Goal: Check status: Check status

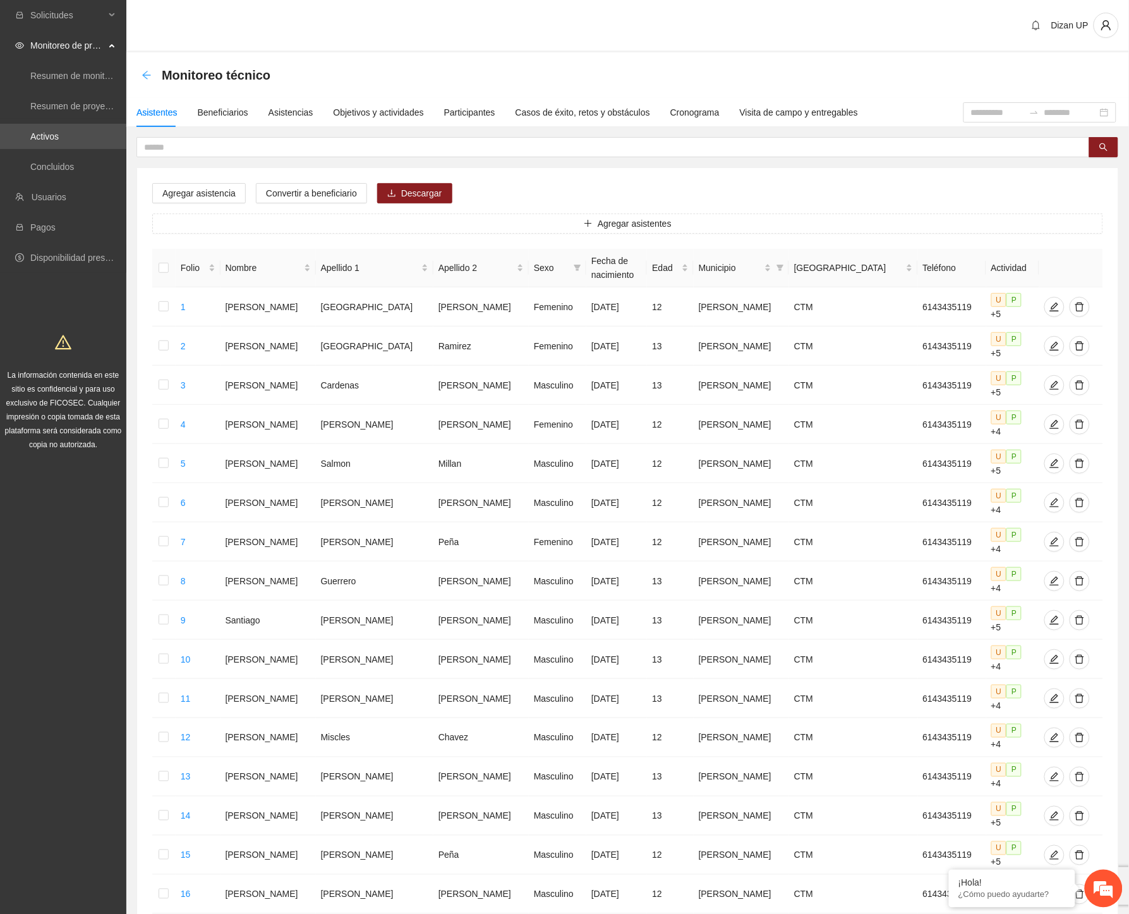
click at [144, 70] on icon "arrow-left" at bounding box center [146, 75] width 10 height 10
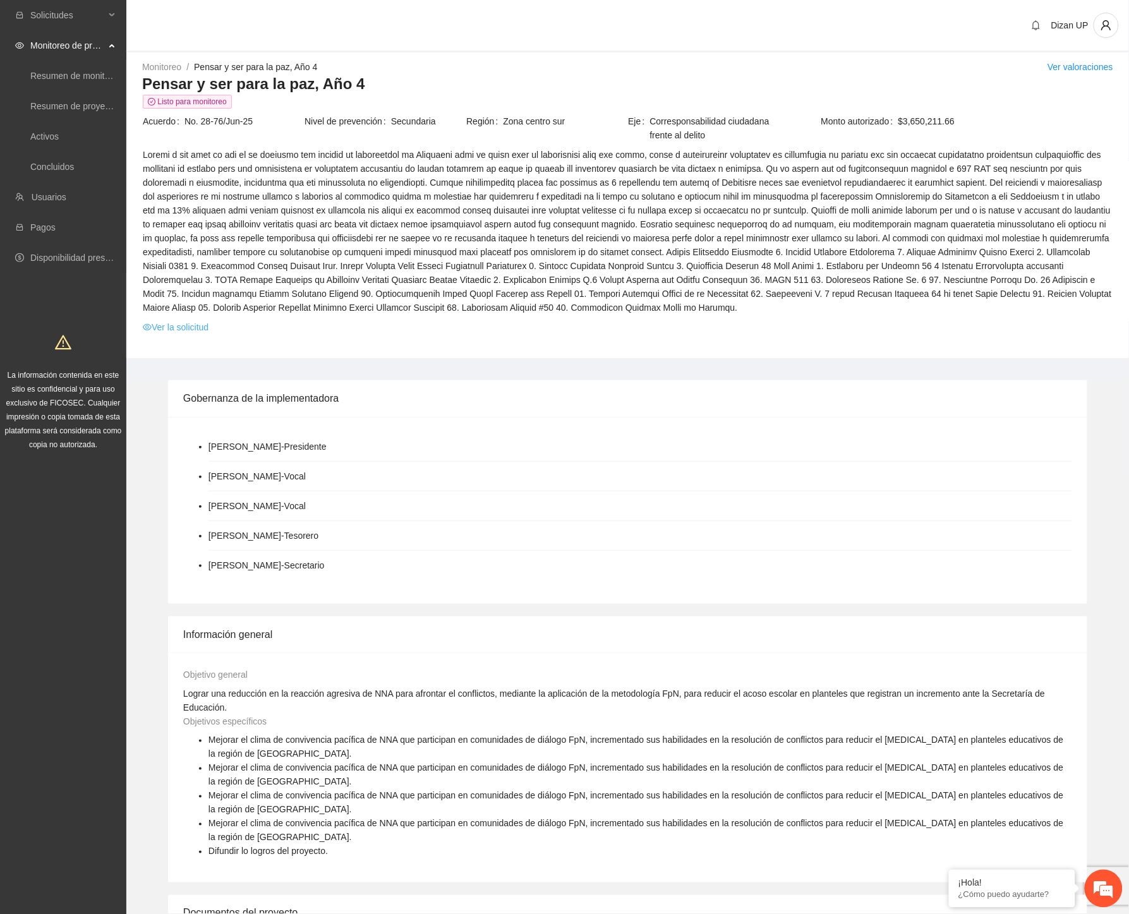
click at [184, 326] on link "Ver la solicitud" at bounding box center [176, 327] width 66 height 14
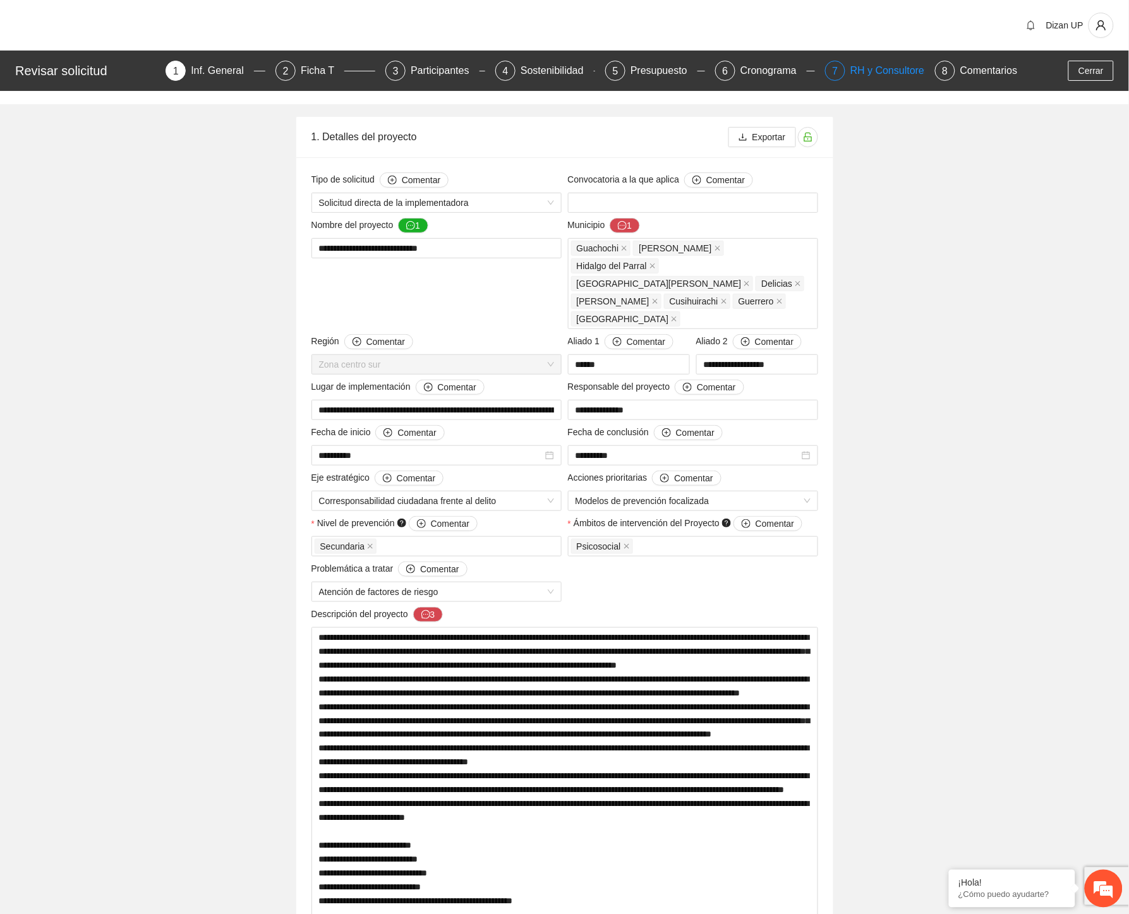
click at [858, 72] on div "RH y Consultores" at bounding box center [894, 71] width 89 height 20
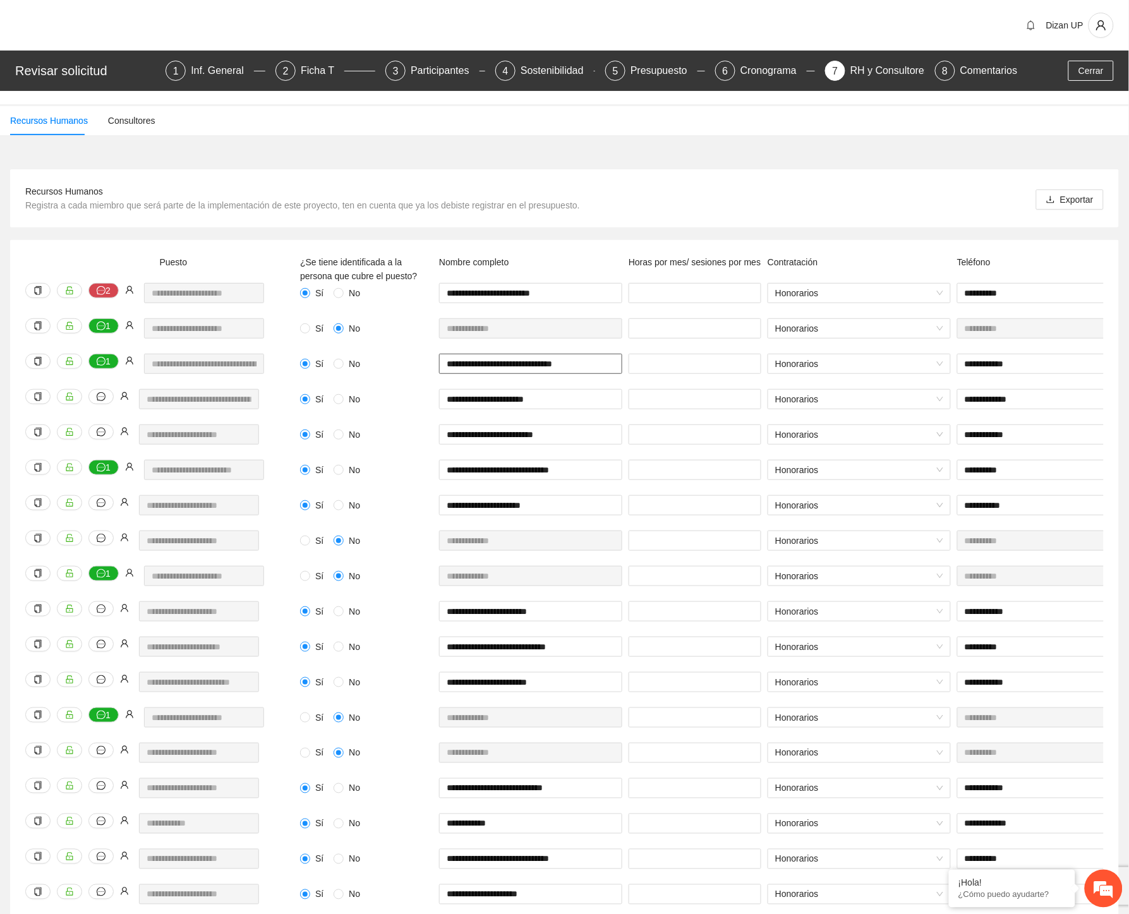
drag, startPoint x: 447, startPoint y: 363, endPoint x: 621, endPoint y: 368, distance: 173.7
click at [621, 368] on input "**********" at bounding box center [530, 364] width 183 height 20
click at [173, 167] on div "**********" at bounding box center [564, 547] width 1129 height 800
click at [1079, 70] on button "Cerrar" at bounding box center [1090, 71] width 45 height 20
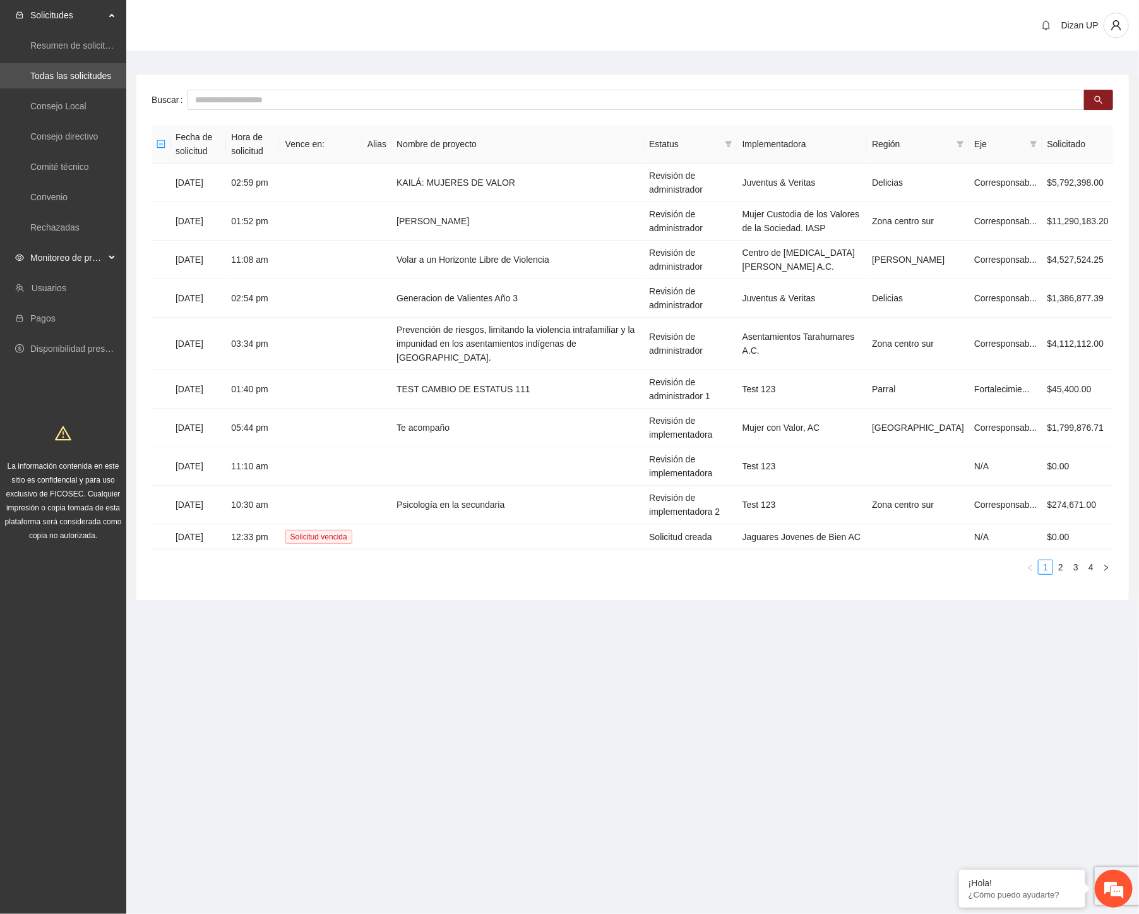
click at [56, 261] on span "Monitoreo de proyectos" at bounding box center [67, 257] width 75 height 25
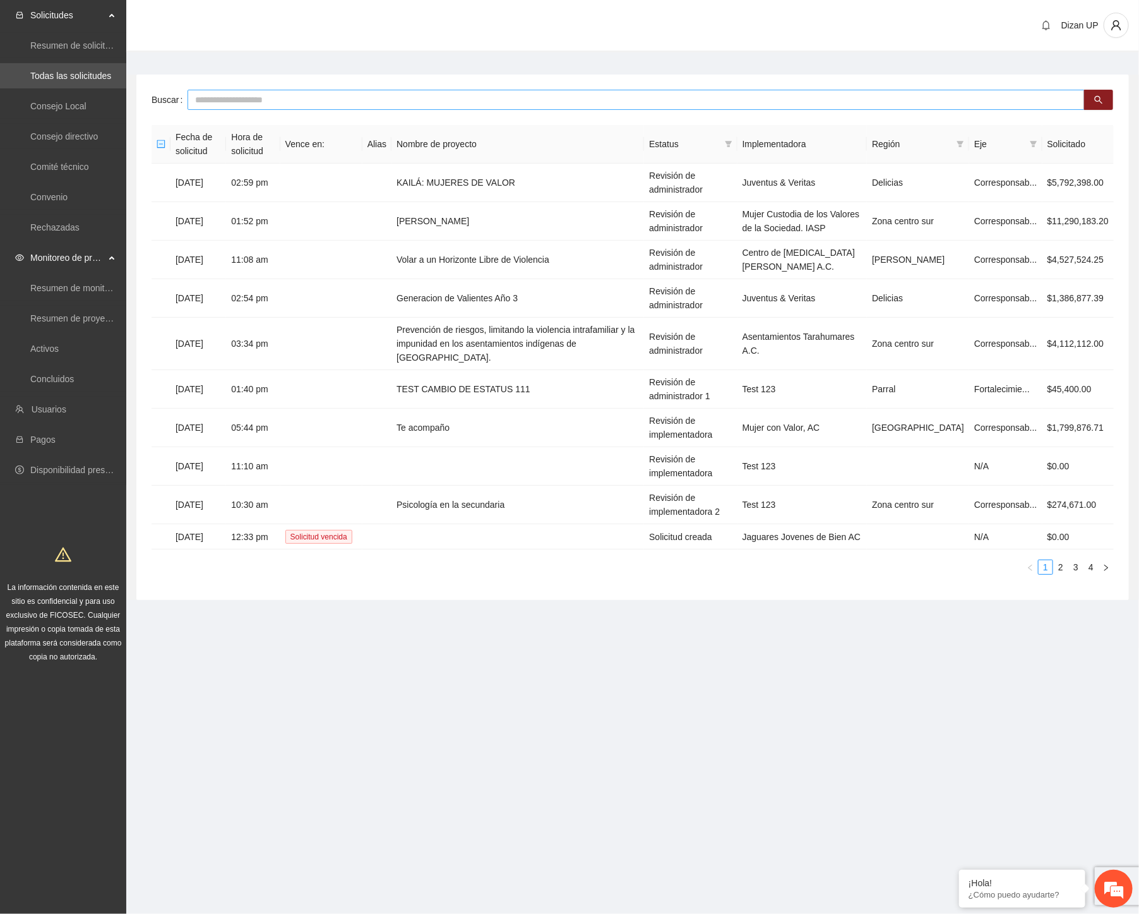
click at [228, 104] on input "text" at bounding box center [636, 100] width 897 height 20
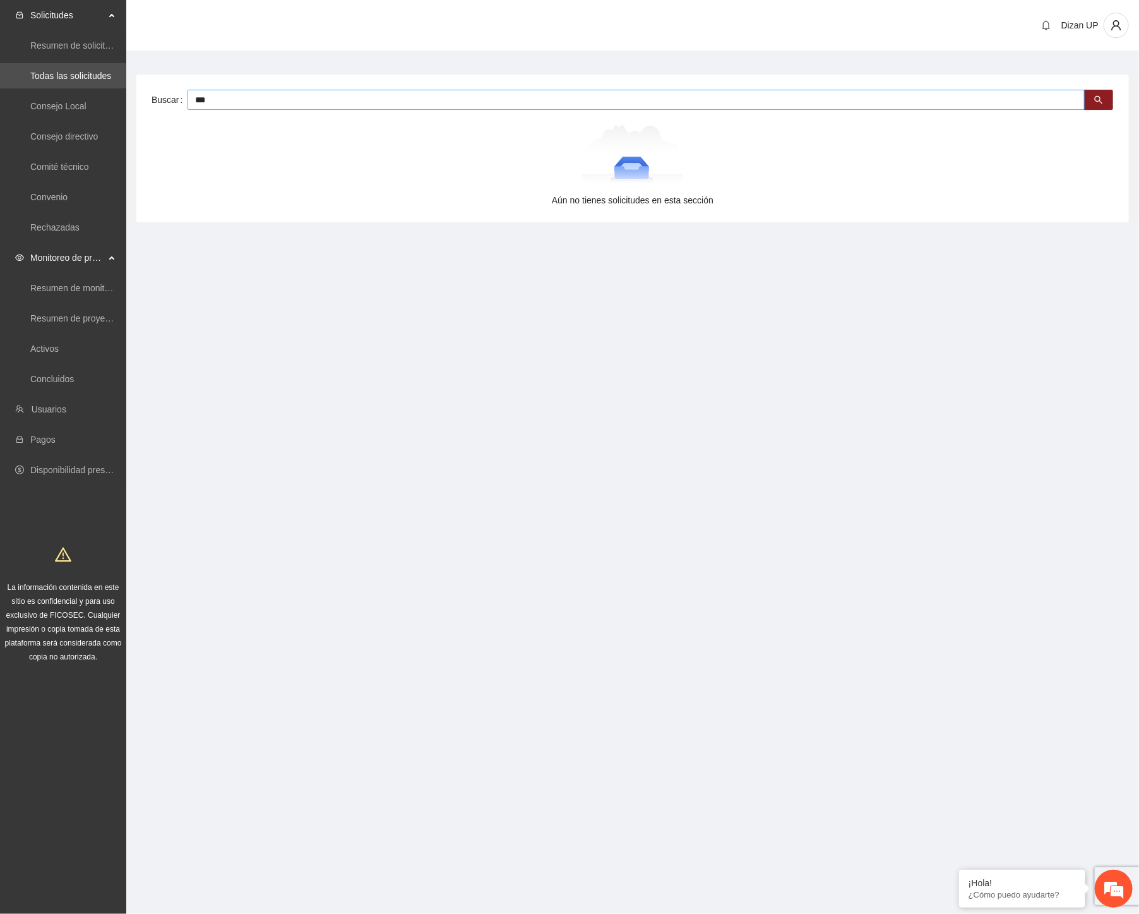
type input "***"
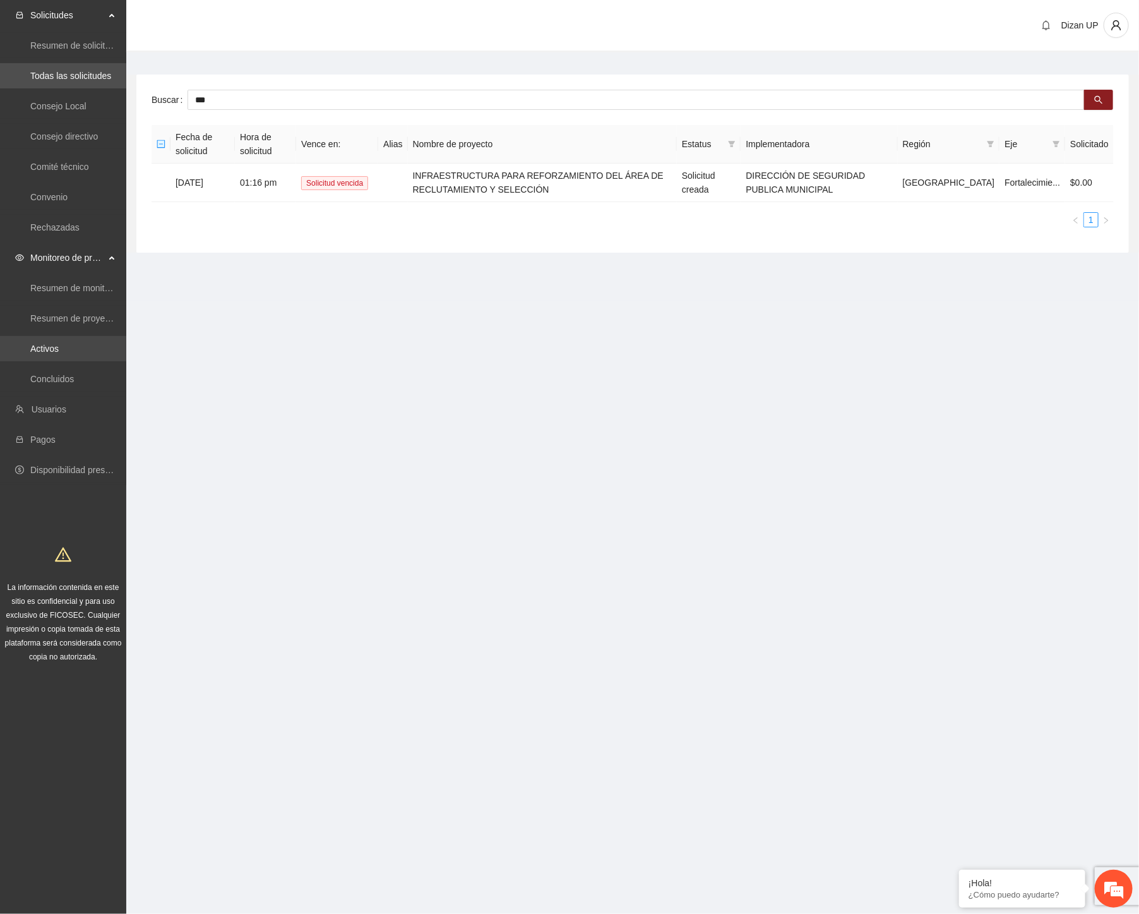
click at [42, 344] on link "Activos" at bounding box center [44, 349] width 28 height 10
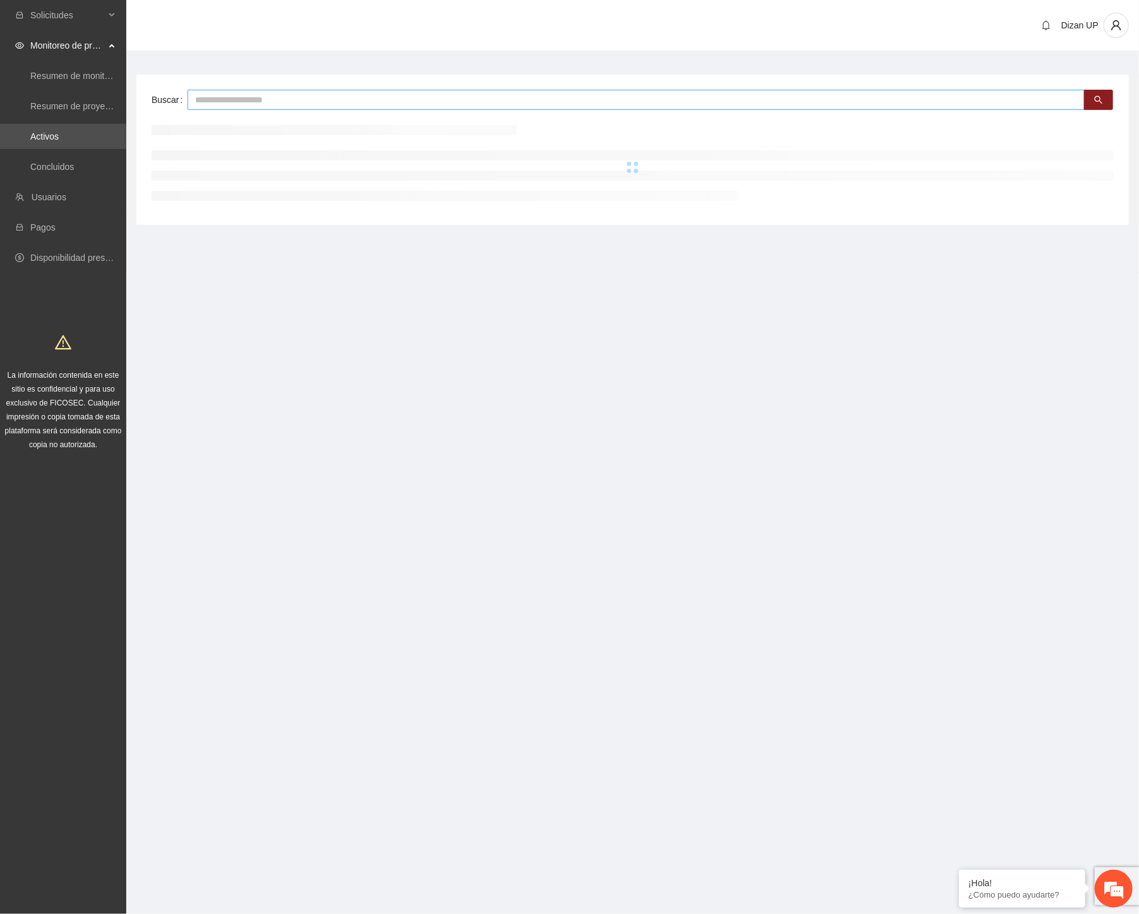
click at [232, 106] on input "text" at bounding box center [636, 100] width 897 height 20
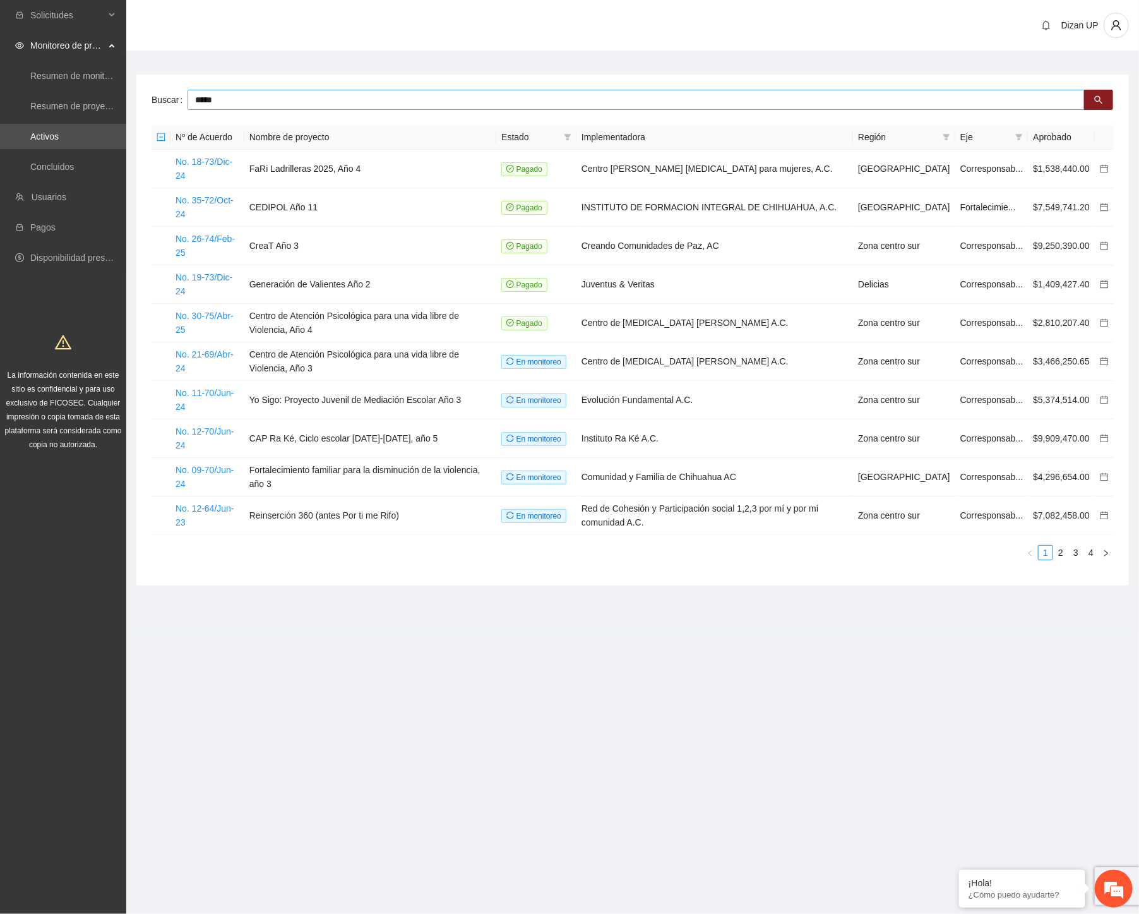
type input "*****"
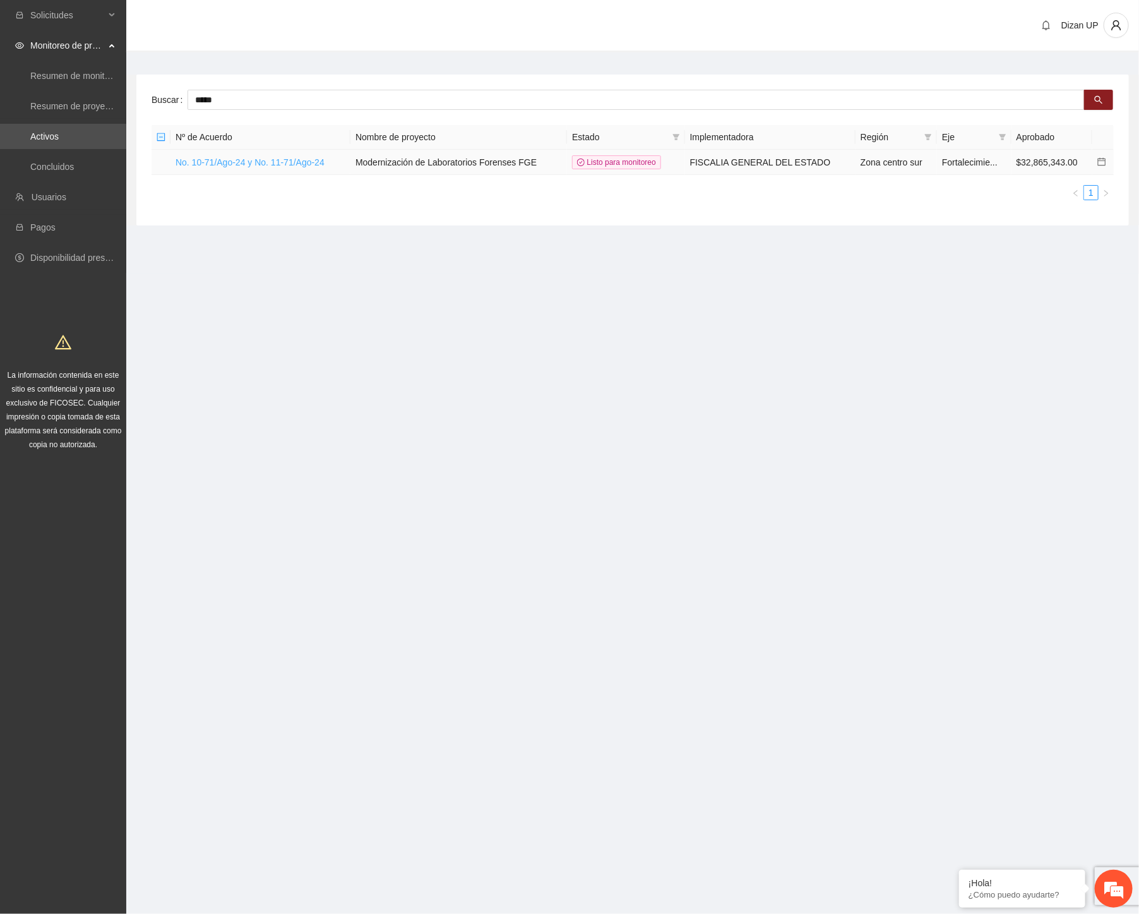
click at [217, 161] on link "No. 10-71/Ago-24 y No. 11-71/Ago-24" at bounding box center [250, 162] width 149 height 10
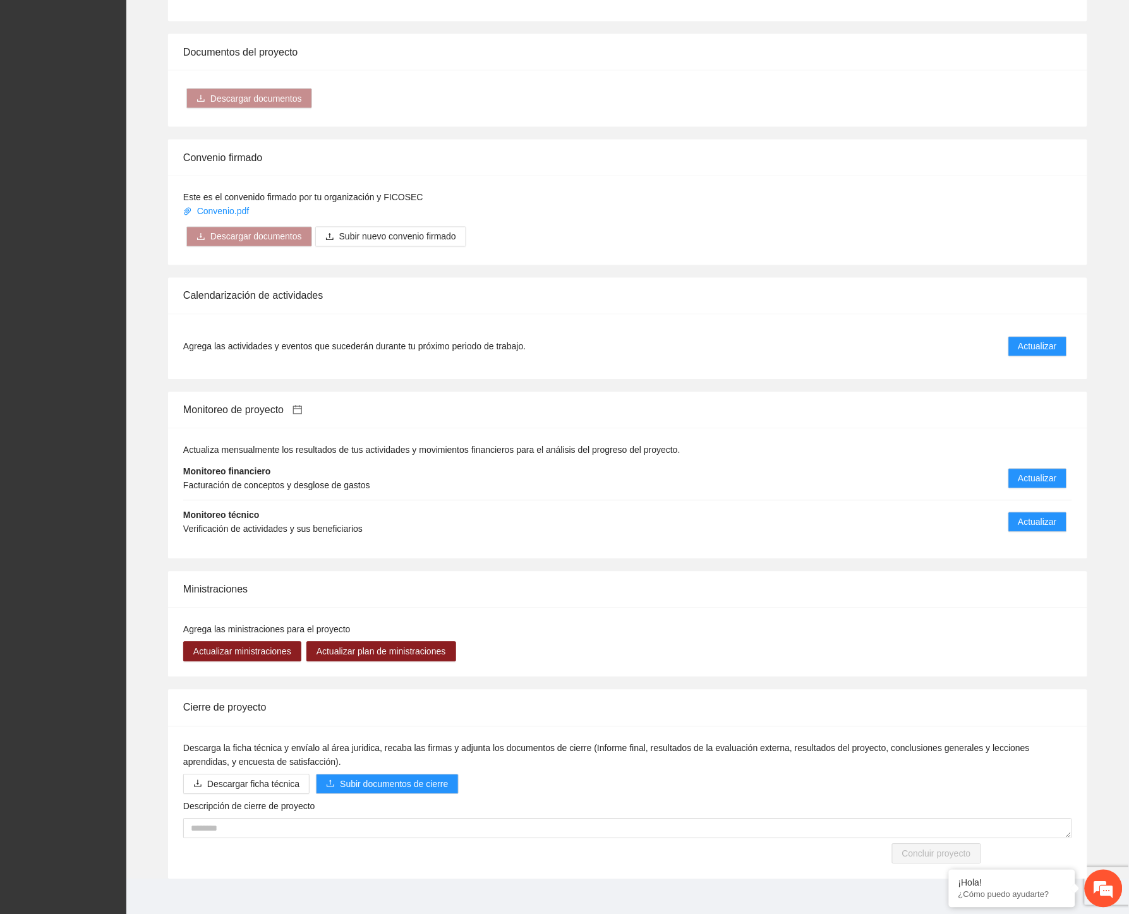
scroll to position [572, 0]
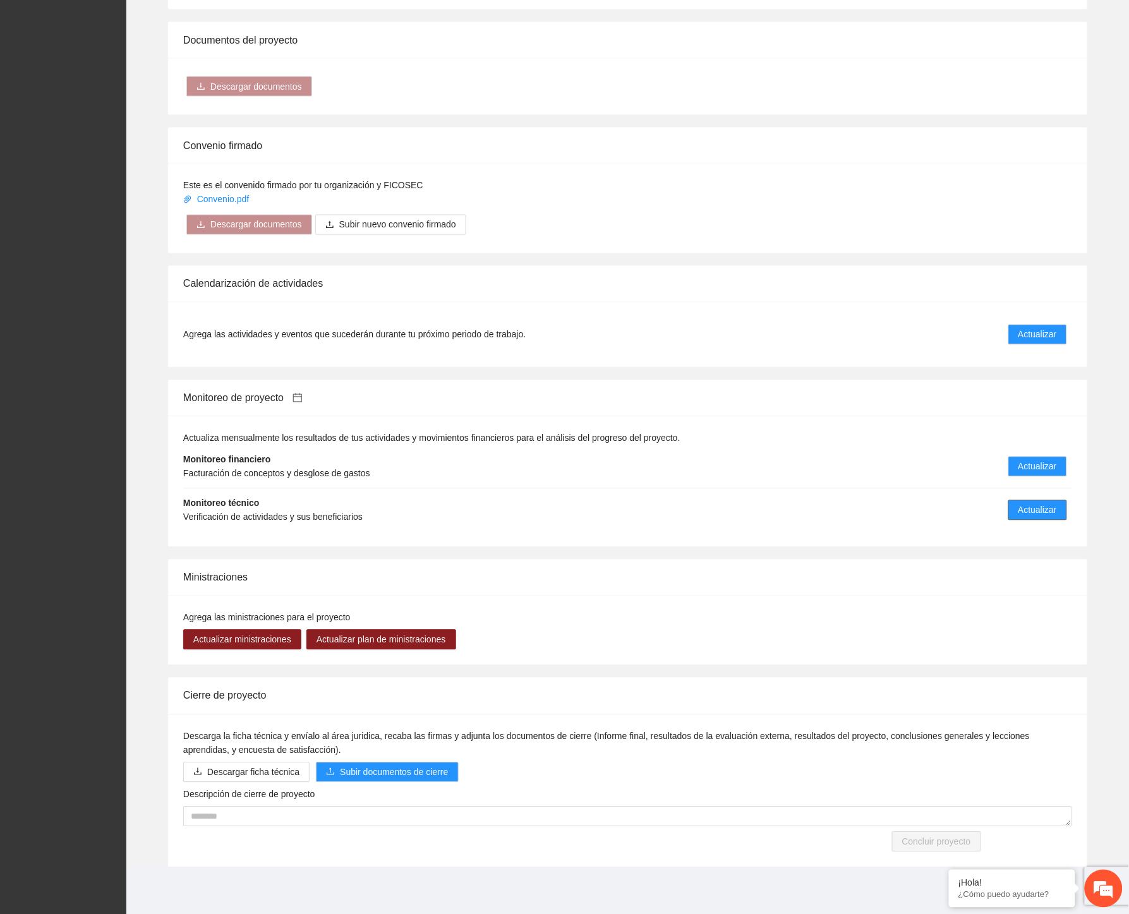
click at [1024, 512] on span "Actualizar" at bounding box center [1037, 510] width 39 height 14
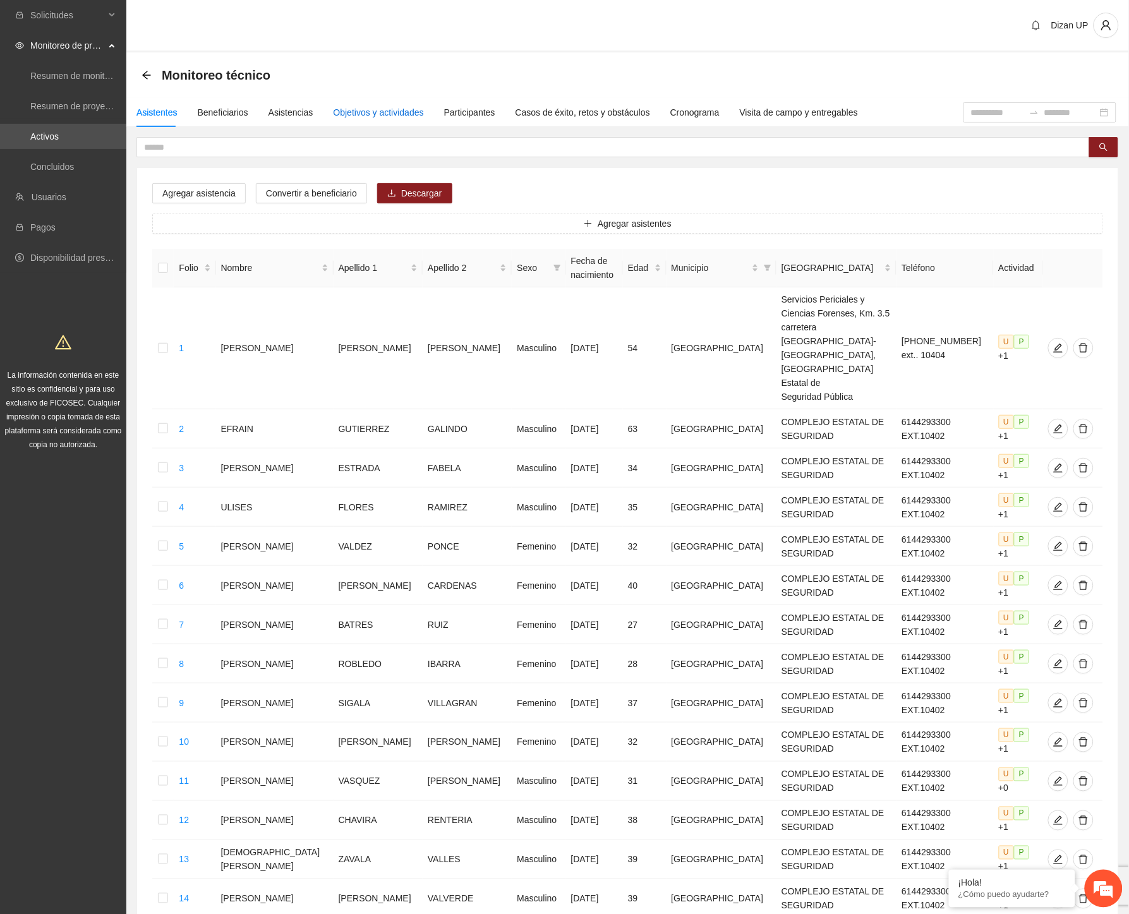
click at [393, 118] on div "Objetivos y actividades" at bounding box center [378, 112] width 90 height 14
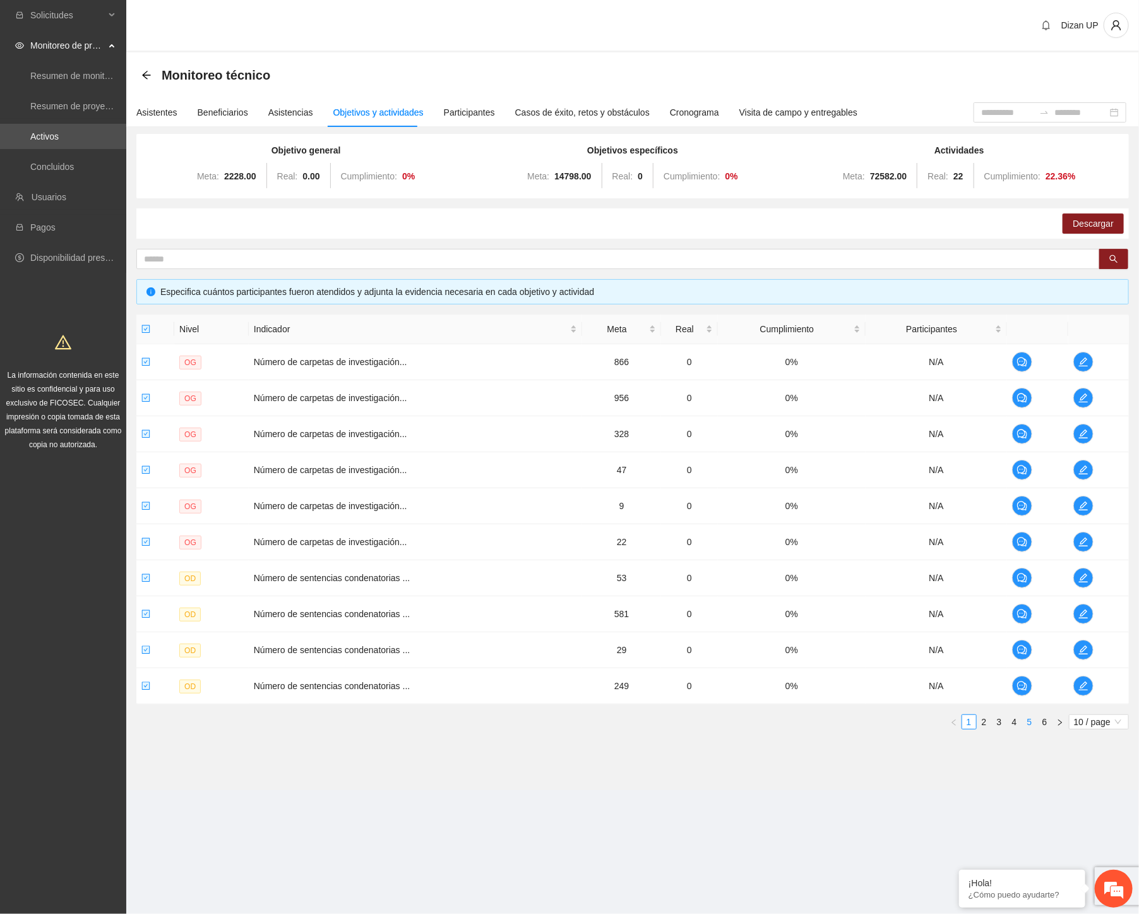
click at [1026, 723] on link "5" at bounding box center [1030, 722] width 14 height 14
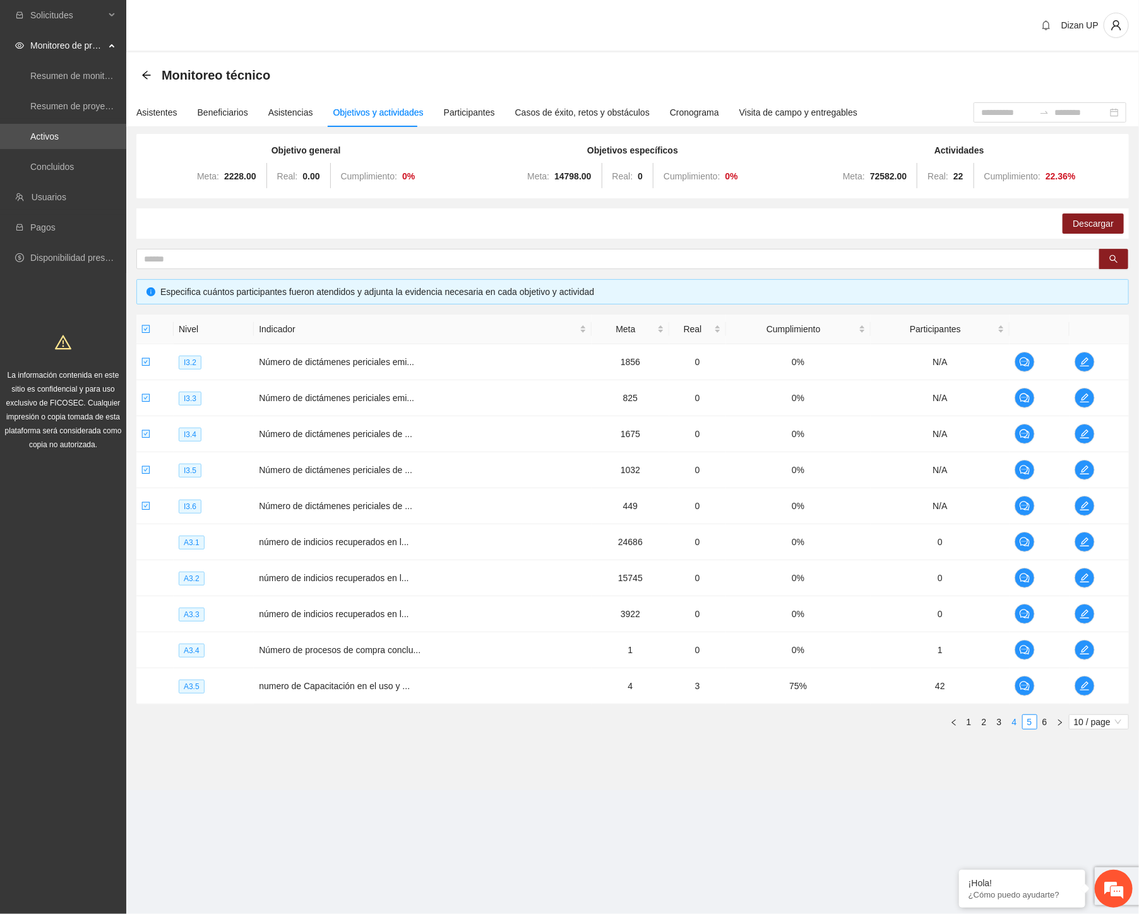
click at [1012, 724] on link "4" at bounding box center [1015, 722] width 14 height 14
click at [1001, 724] on link "3" at bounding box center [1000, 722] width 14 height 14
click at [983, 726] on link "2" at bounding box center [985, 722] width 14 height 14
click at [970, 722] on link "1" at bounding box center [969, 722] width 14 height 14
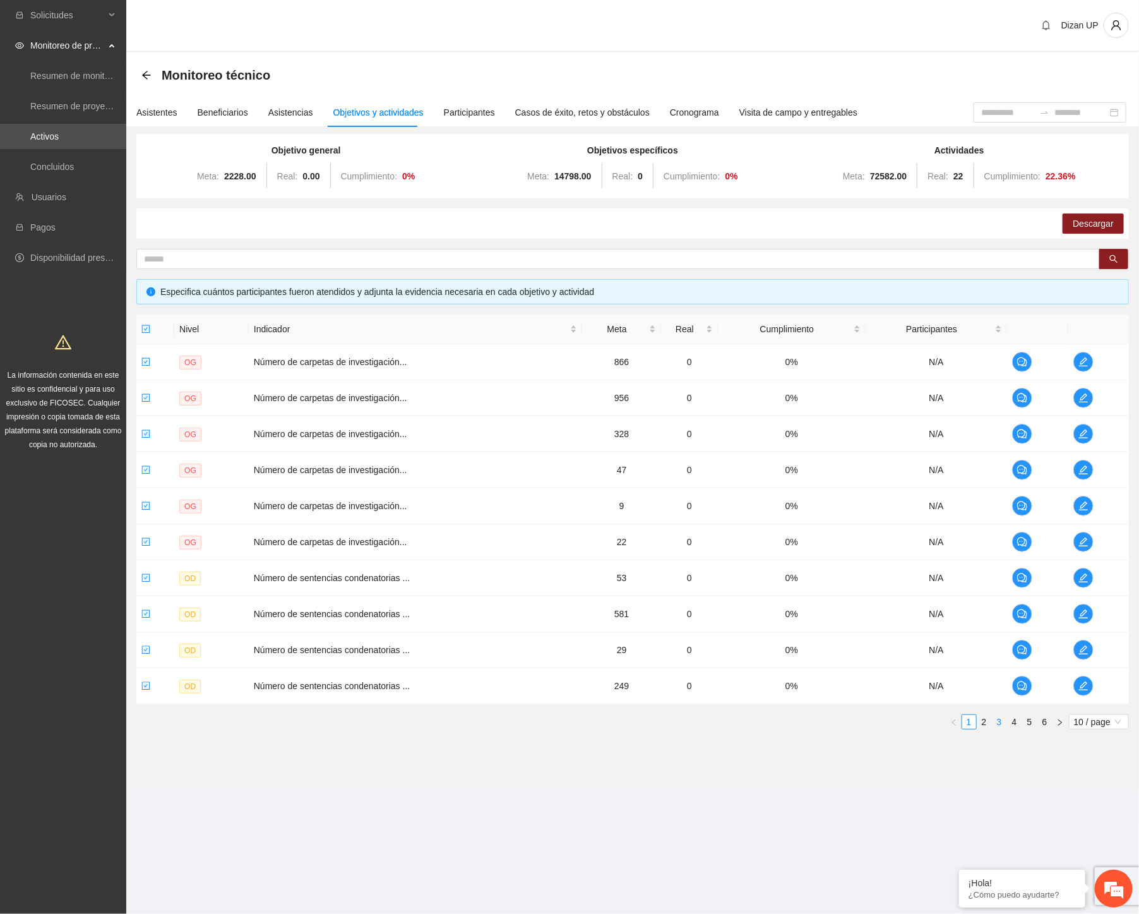
click at [997, 721] on link "3" at bounding box center [1000, 722] width 14 height 14
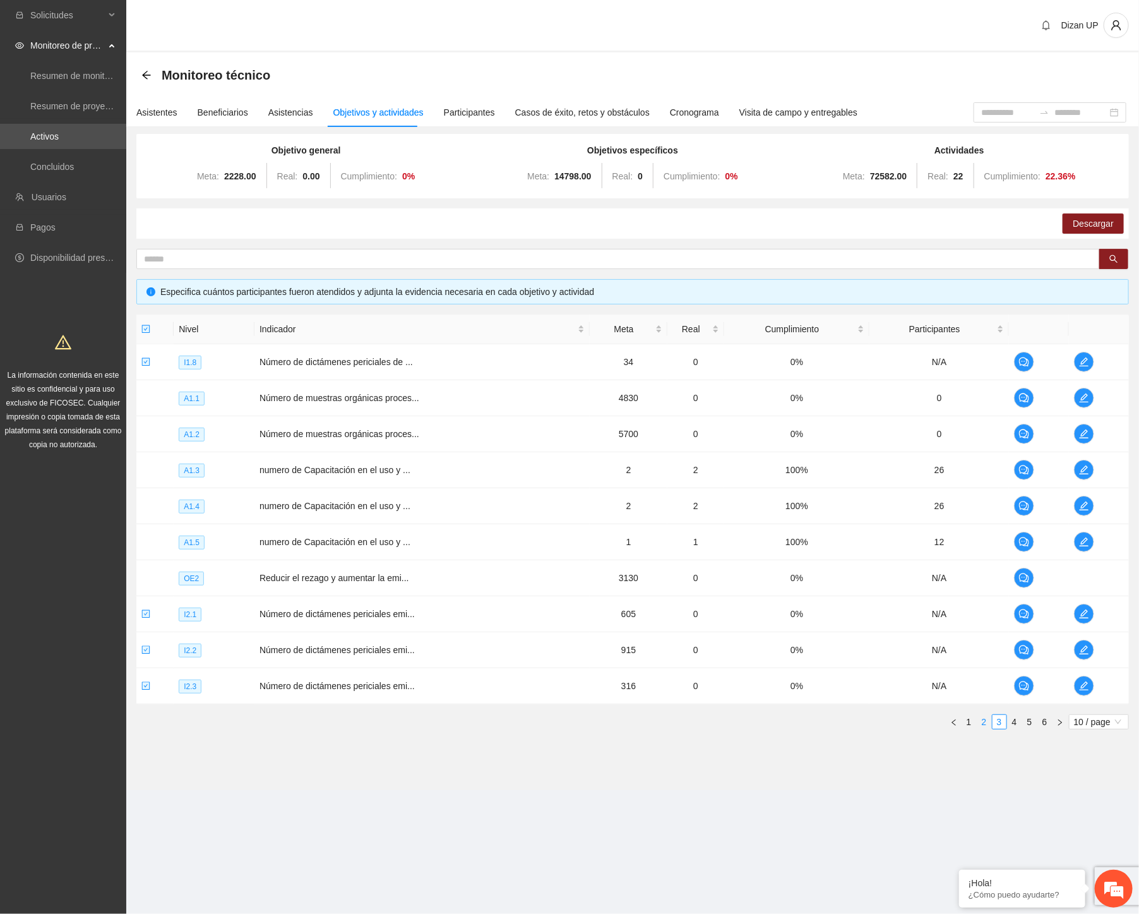
click at [985, 718] on link "2" at bounding box center [985, 722] width 14 height 14
click at [1082, 577] on icon "edit" at bounding box center [1083, 577] width 9 height 9
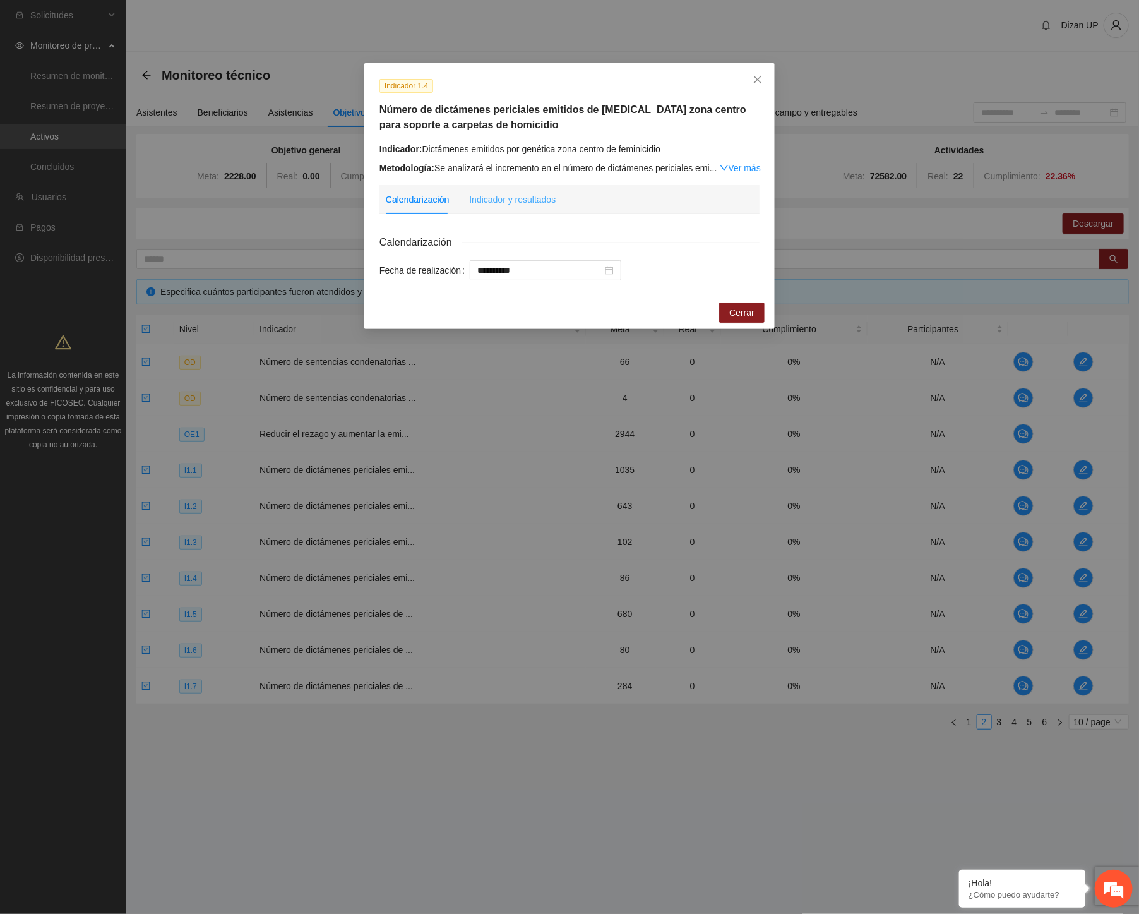
click at [500, 213] on div "Indicador y resultados" at bounding box center [512, 199] width 87 height 29
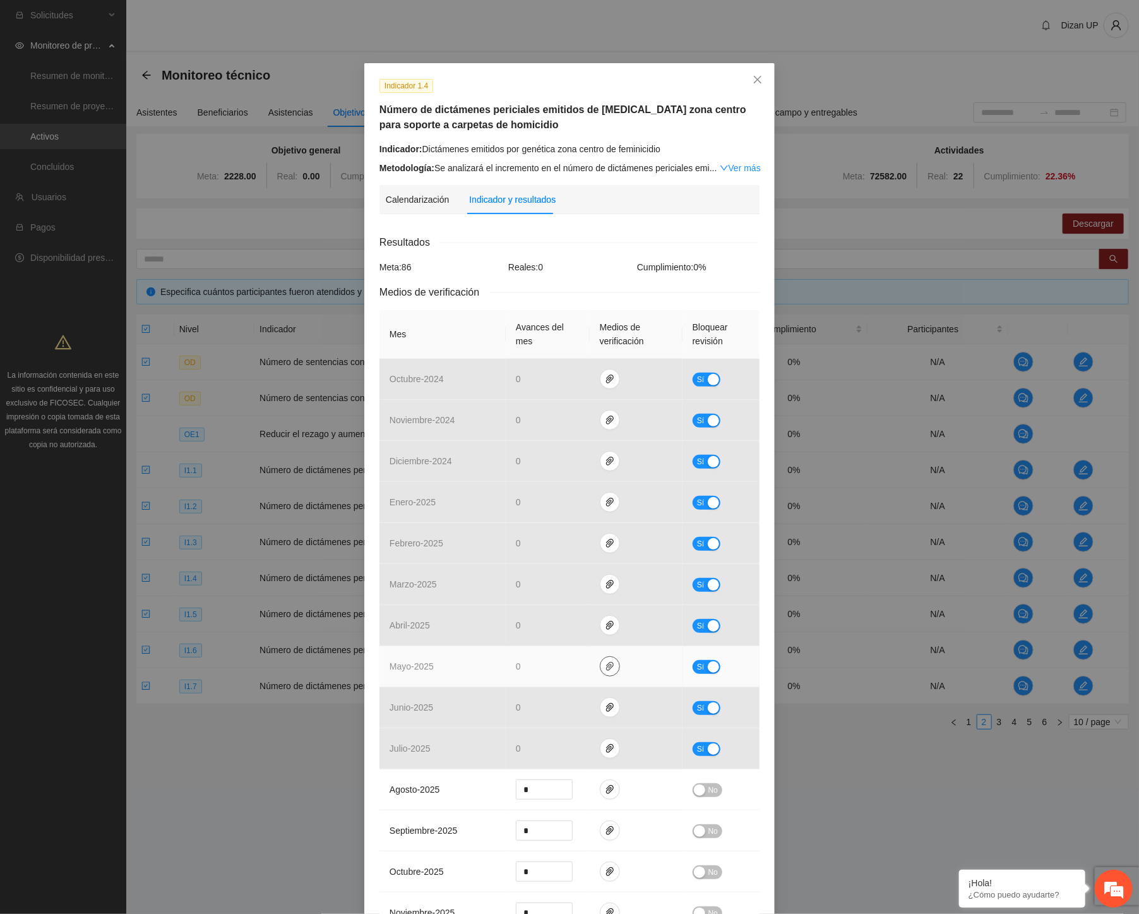
click at [601, 671] on span "paper-clip" at bounding box center [610, 666] width 19 height 10
click at [558, 632] on link "[DATE].zip" at bounding box center [608, 630] width 181 height 14
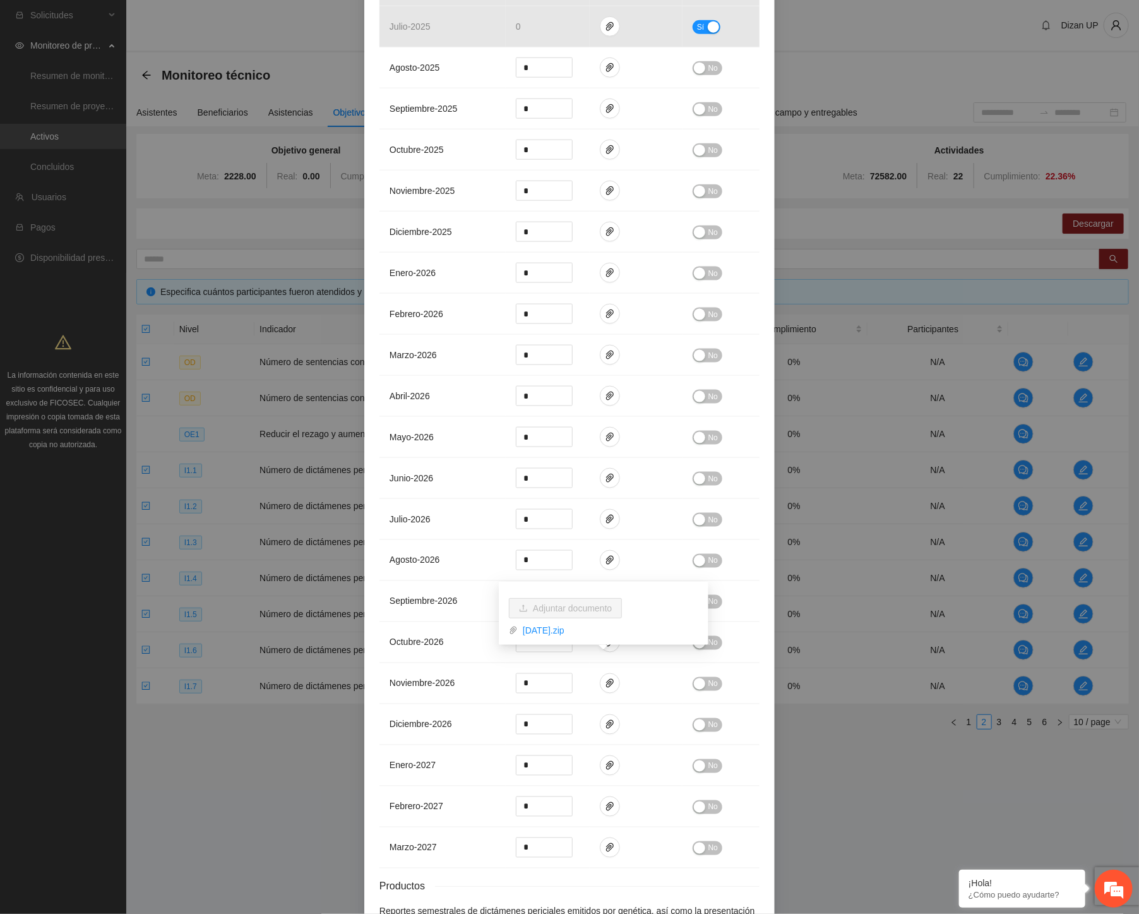
scroll to position [586, 0]
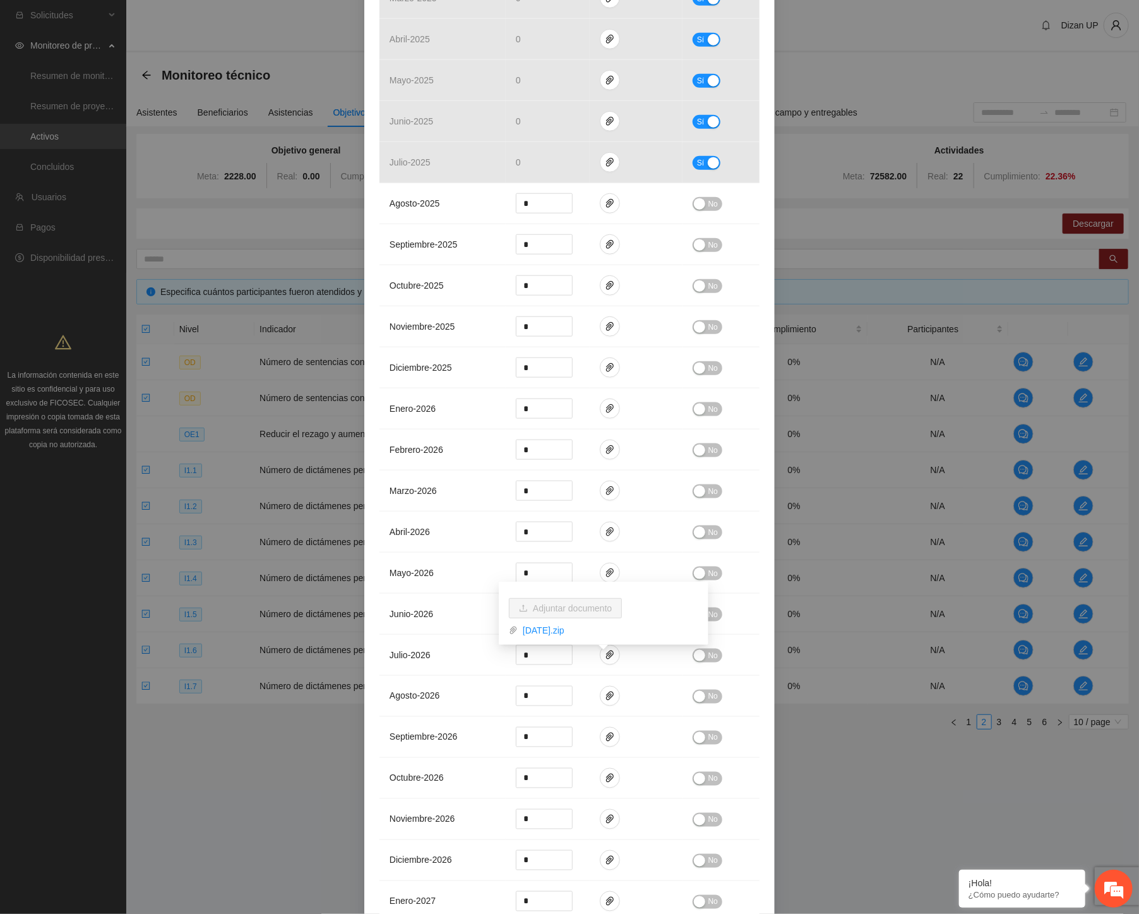
click at [197, 494] on div "**********" at bounding box center [569, 457] width 1139 height 914
click at [308, 540] on div "**********" at bounding box center [569, 457] width 1139 height 914
drag, startPoint x: 195, startPoint y: 637, endPoint x: 200, endPoint y: 621, distance: 16.6
click at [200, 621] on div "**********" at bounding box center [569, 457] width 1139 height 914
drag, startPoint x: 207, startPoint y: 99, endPoint x: 263, endPoint y: 106, distance: 57.3
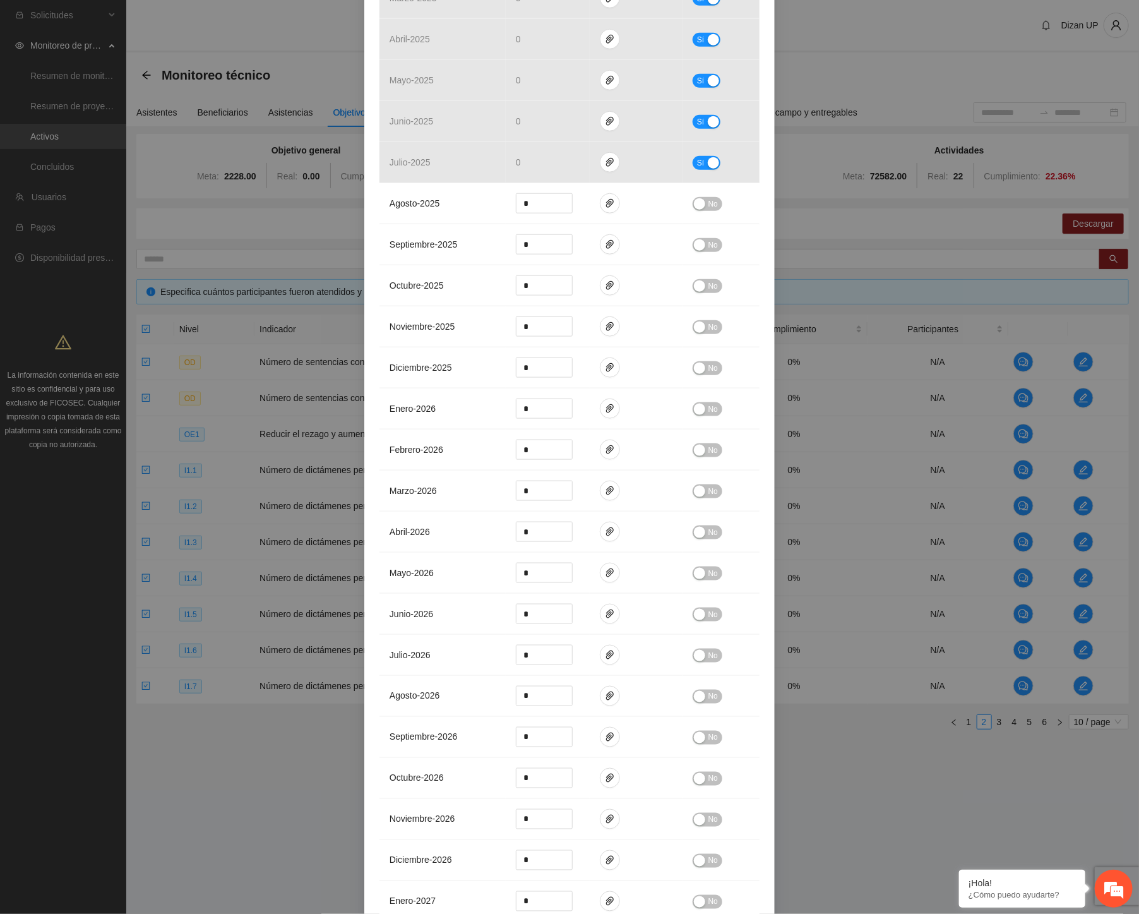
click at [207, 99] on div "**********" at bounding box center [569, 457] width 1139 height 914
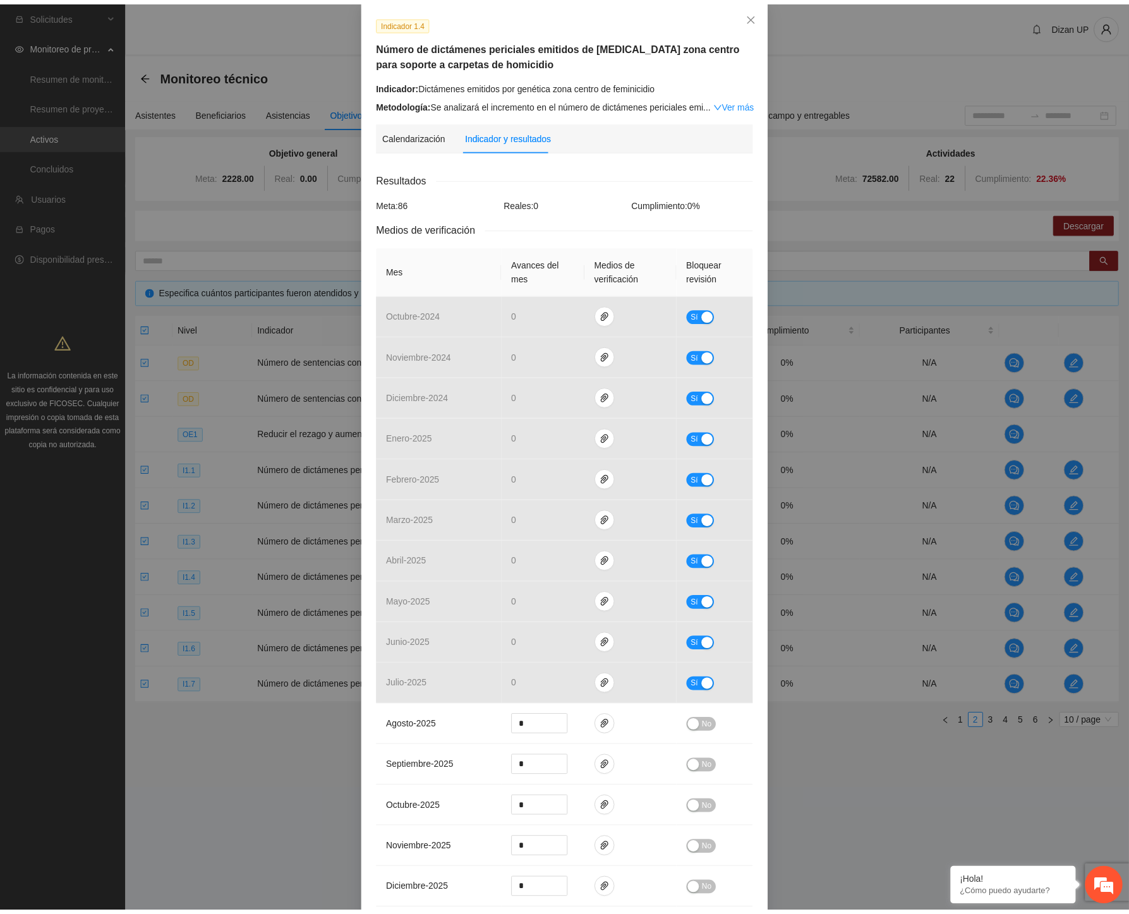
scroll to position [0, 0]
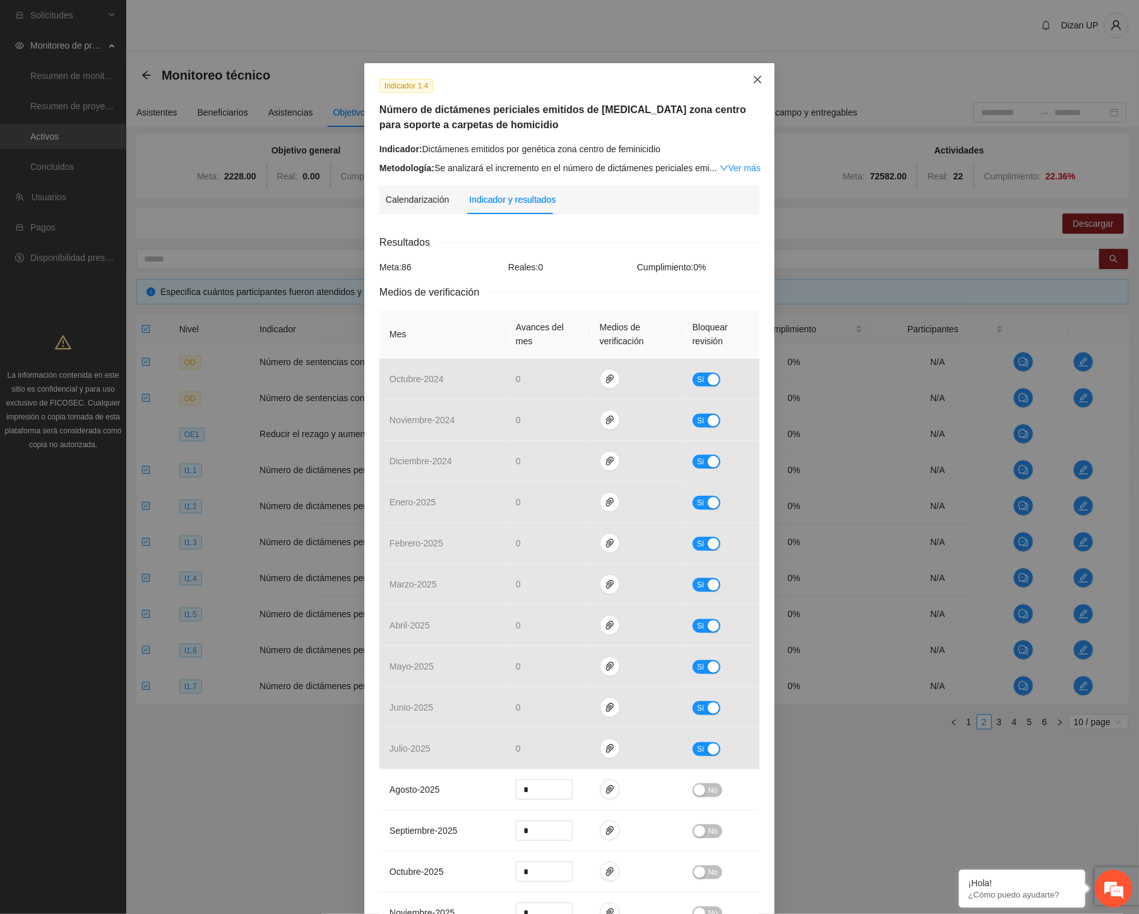
drag, startPoint x: 752, startPoint y: 81, endPoint x: 159, endPoint y: 141, distance: 596.1
click at [753, 82] on icon "close" at bounding box center [758, 80] width 10 height 10
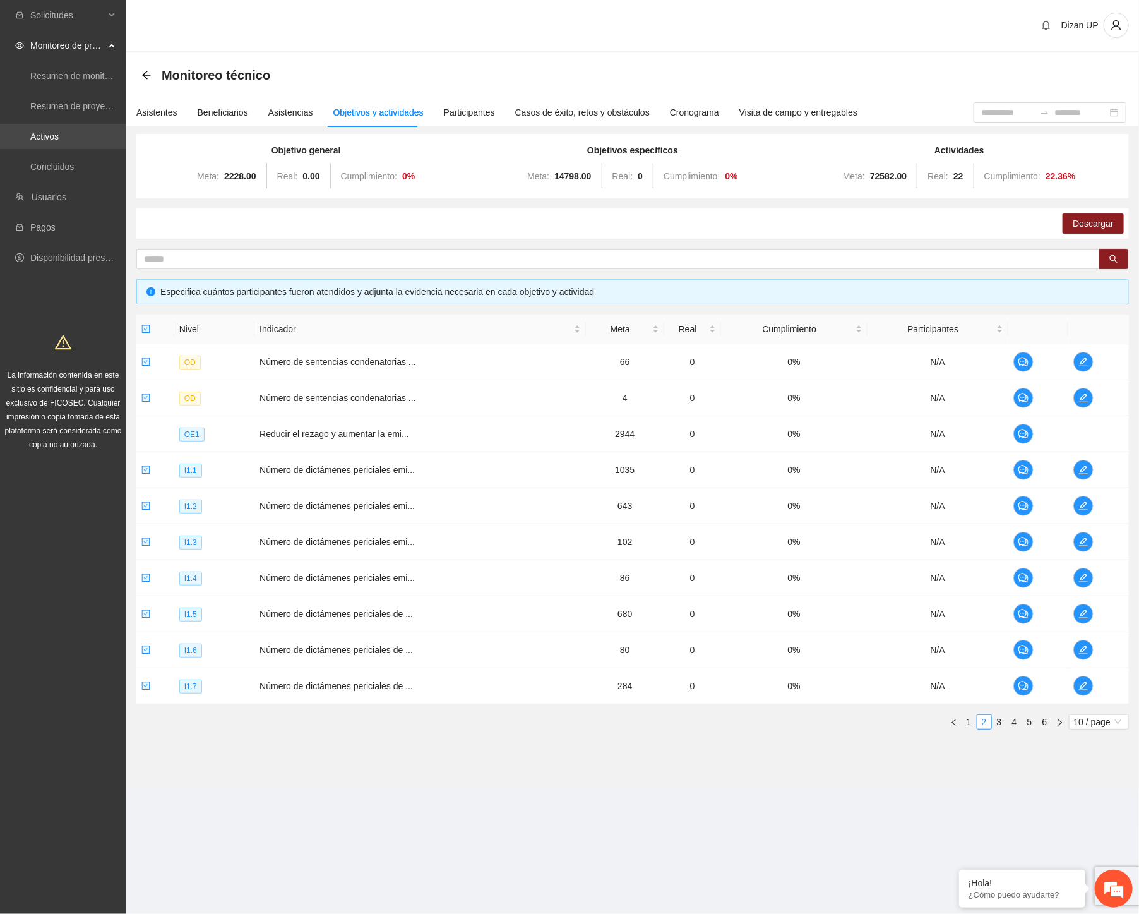
click at [55, 133] on link "Activos" at bounding box center [44, 136] width 28 height 10
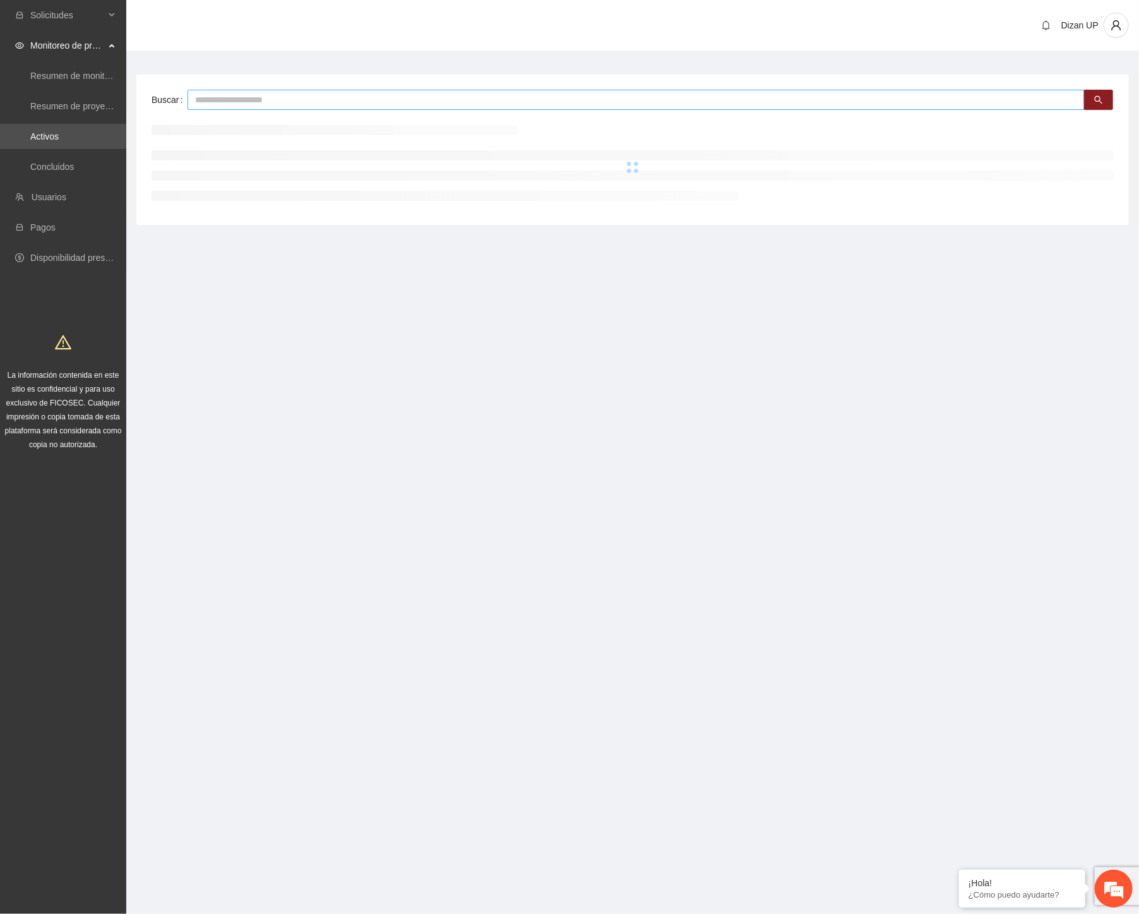
click at [215, 95] on input "text" at bounding box center [636, 100] width 897 height 20
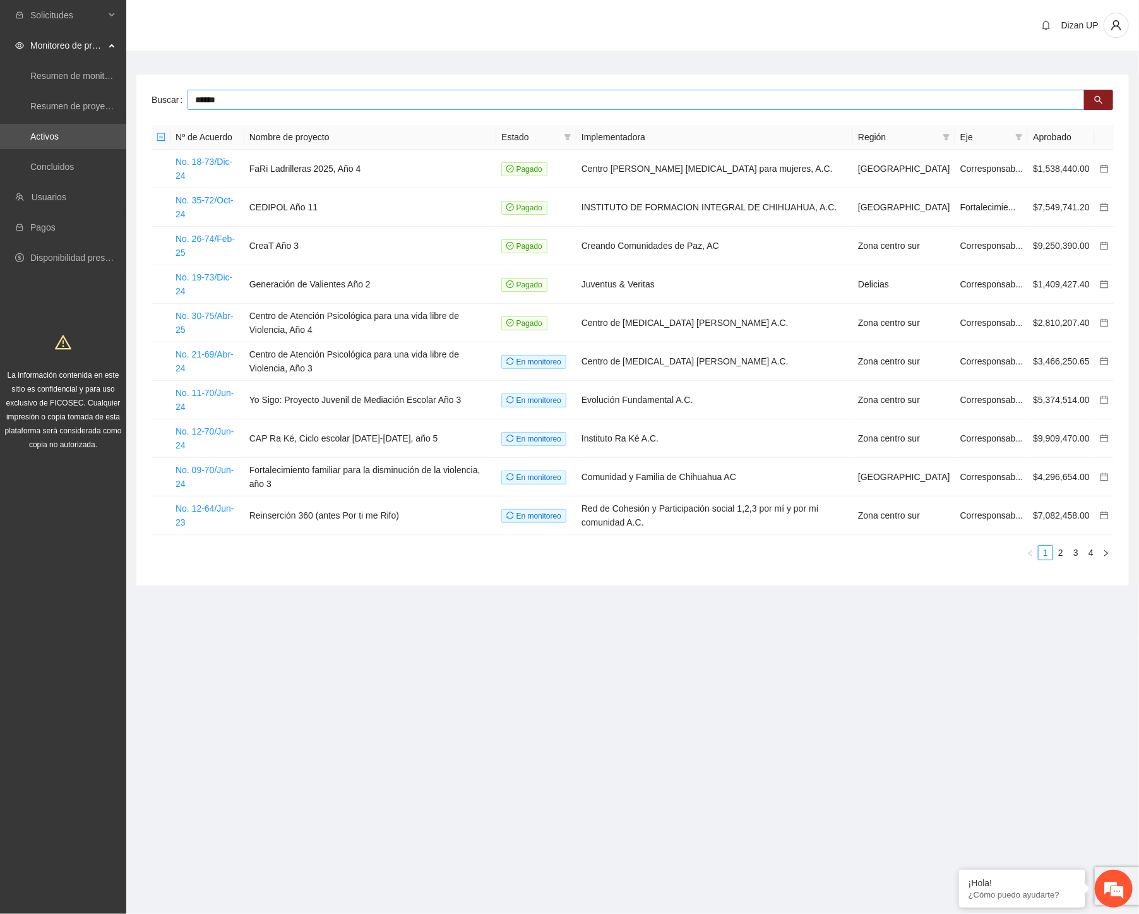
type input "******"
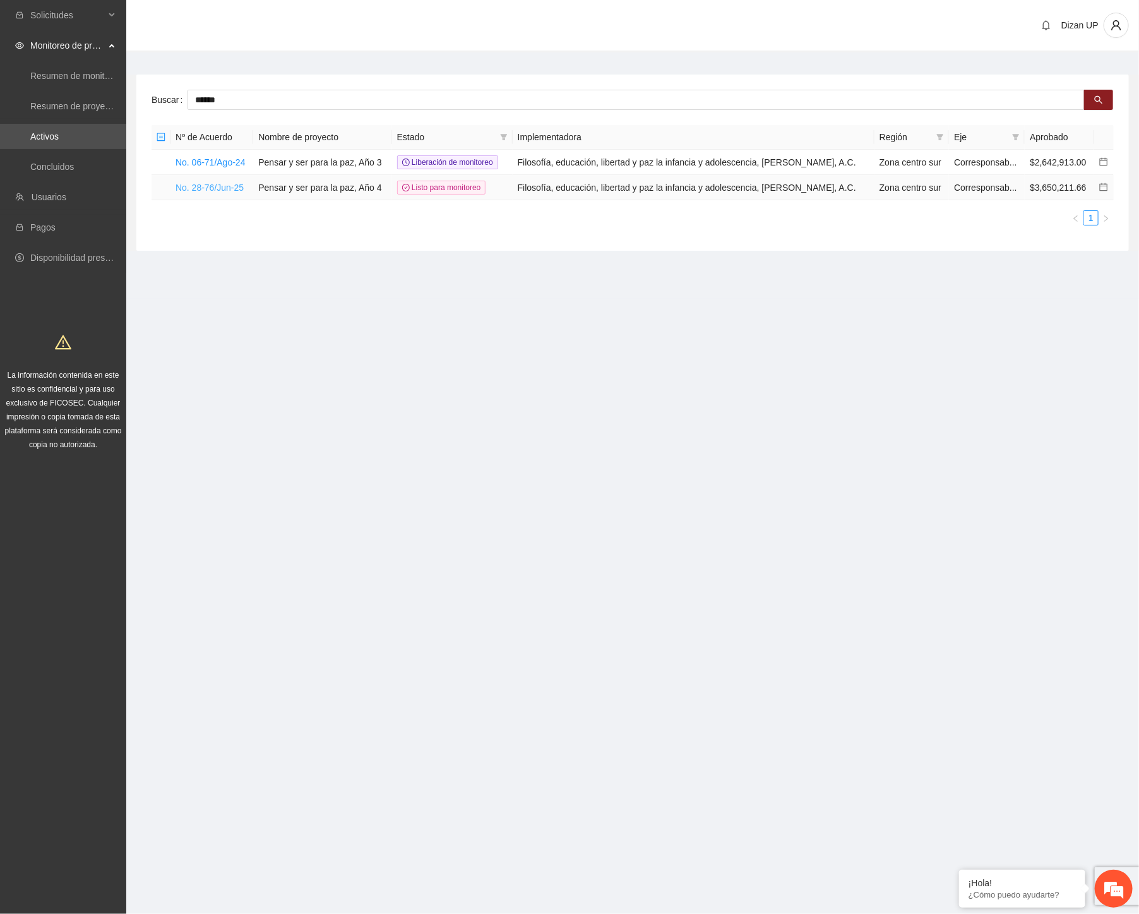
click at [222, 184] on link "No. 28-76/Jun-25" at bounding box center [210, 188] width 68 height 10
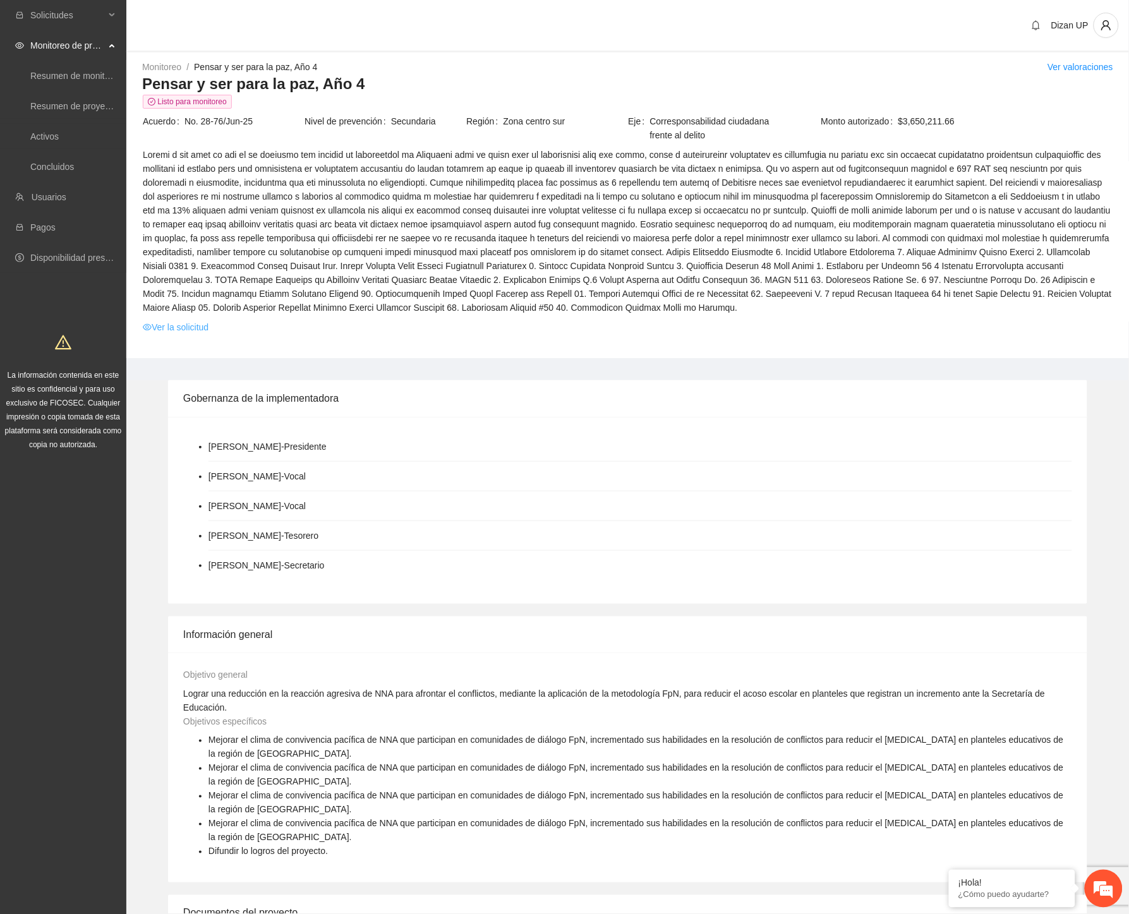
click at [179, 327] on link "Ver la solicitud" at bounding box center [176, 327] width 66 height 14
click at [179, 326] on link "Ver la solicitud" at bounding box center [176, 327] width 66 height 14
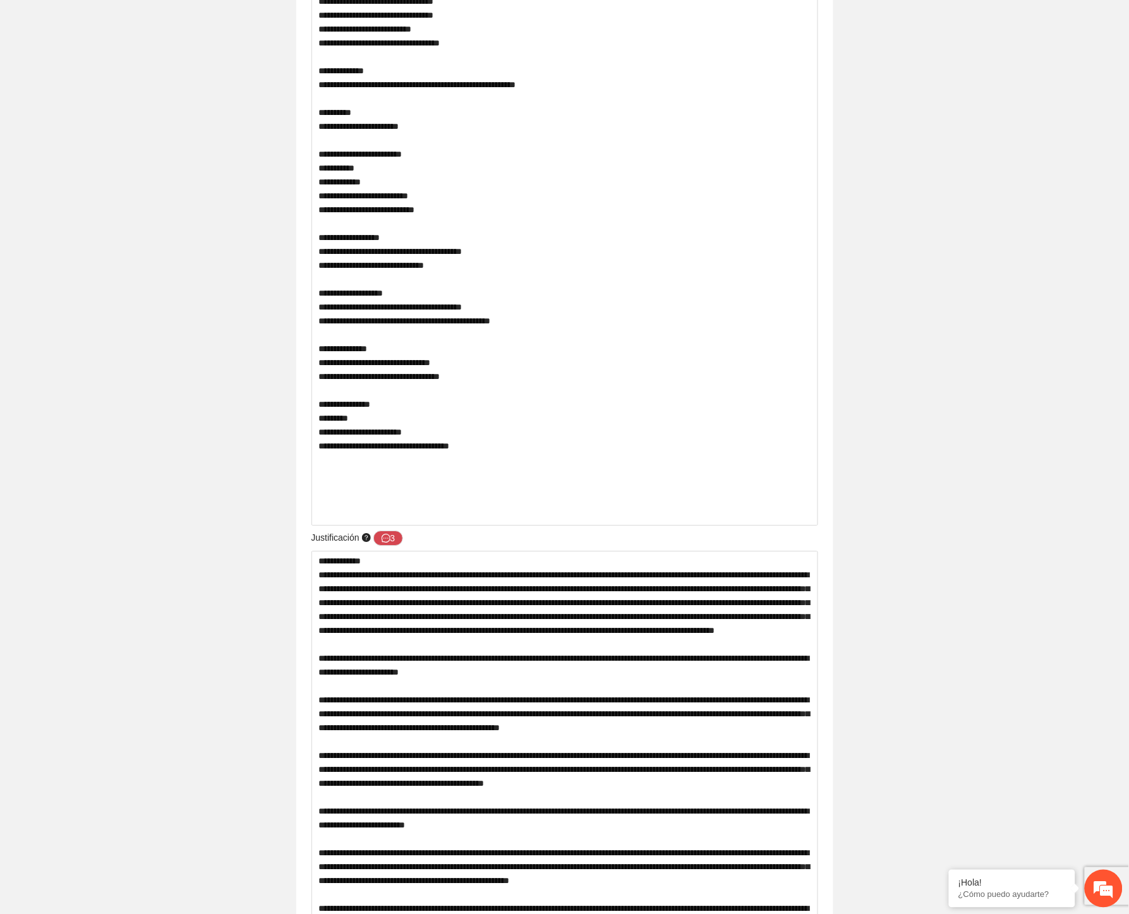
scroll to position [1052, 0]
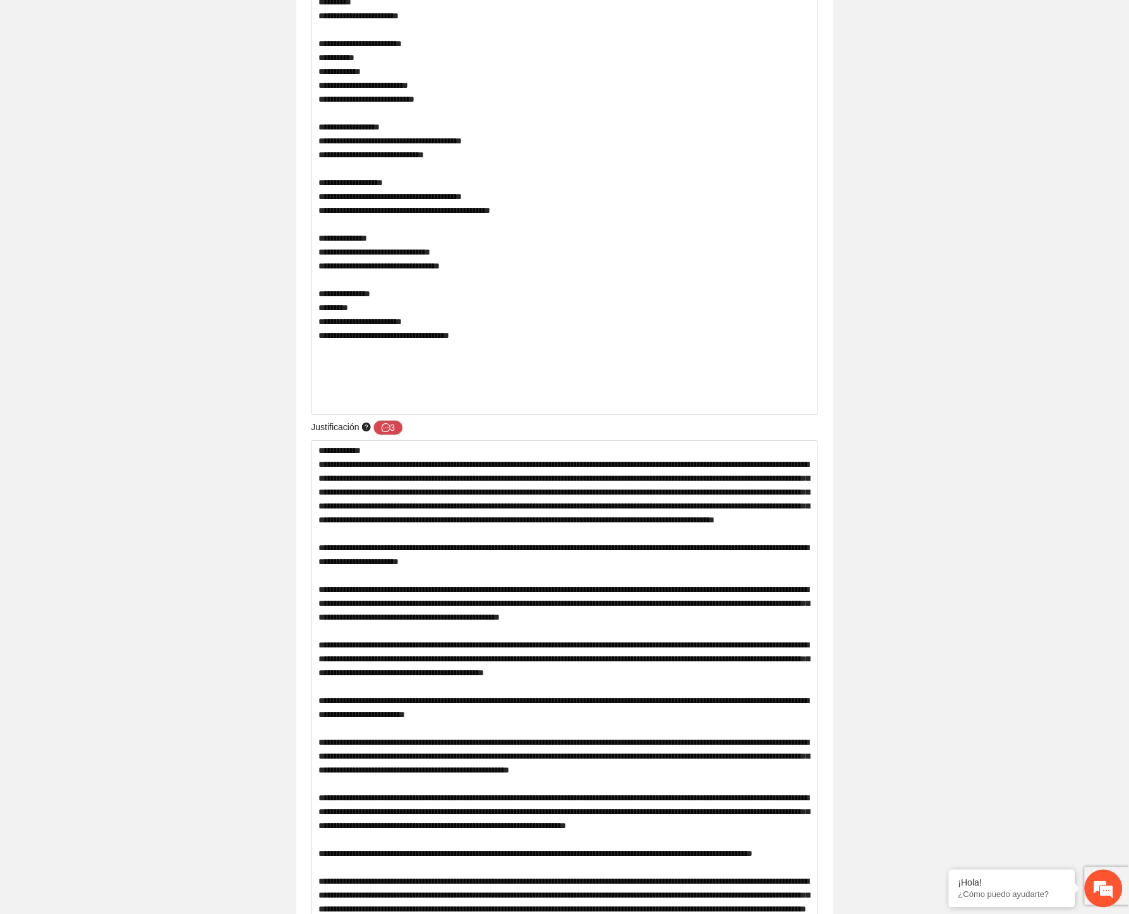
drag, startPoint x: 440, startPoint y: 122, endPoint x: 338, endPoint y: 123, distance: 102.3
drag, startPoint x: 194, startPoint y: 549, endPoint x: 211, endPoint y: 533, distance: 23.7
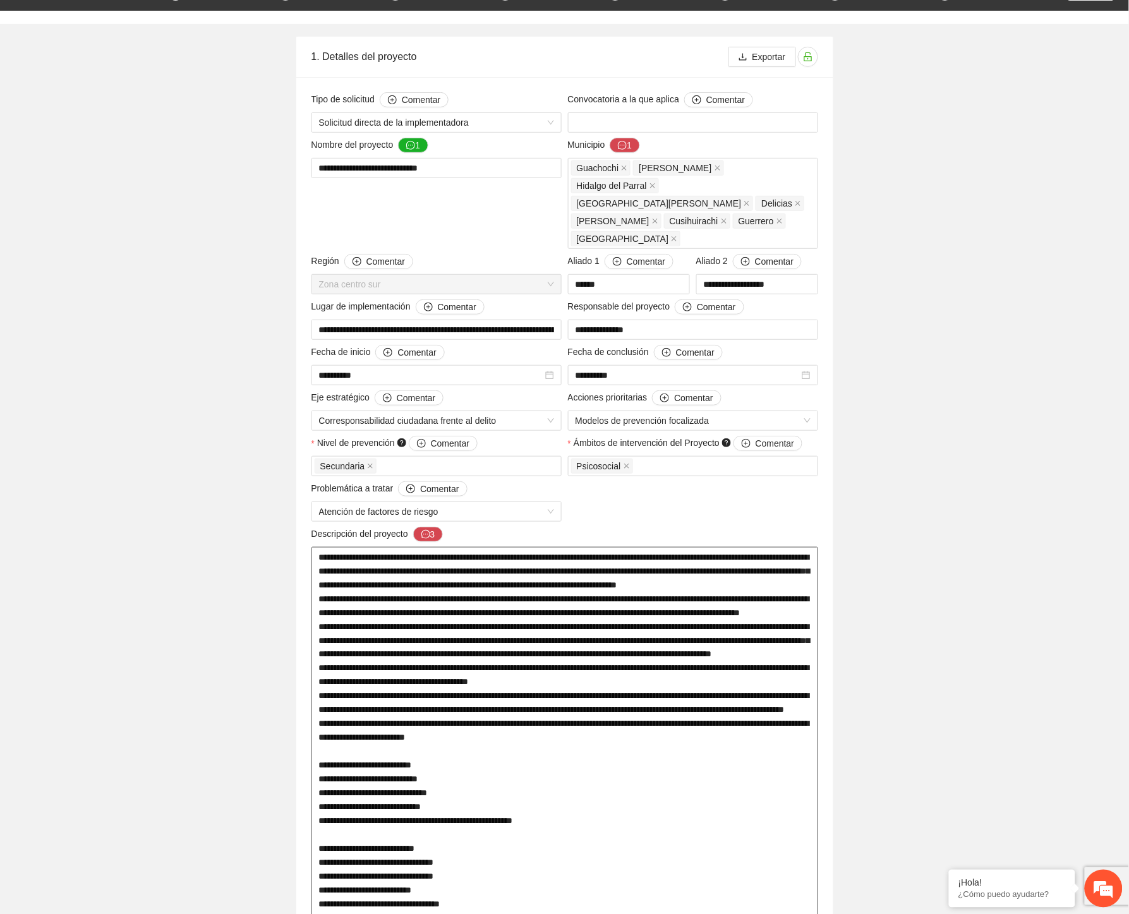
scroll to position [0, 0]
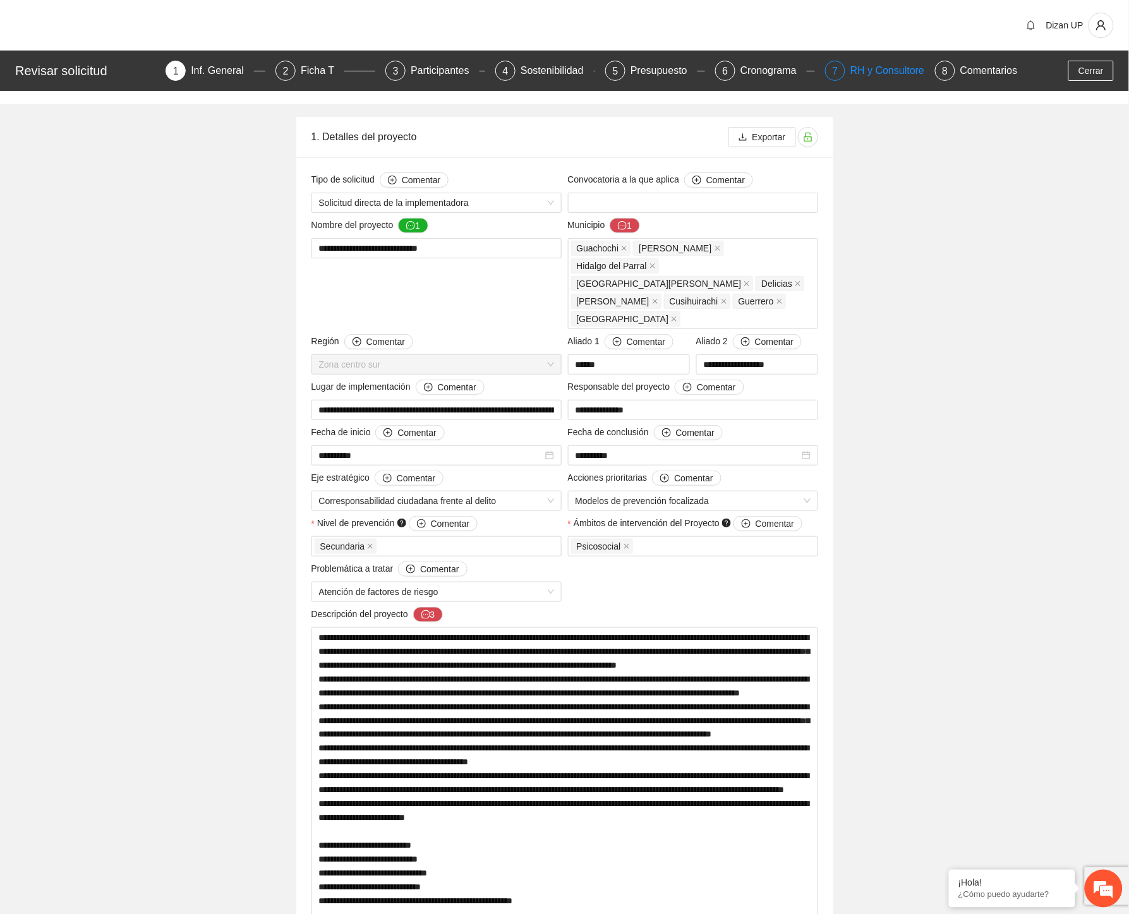
click at [874, 74] on div "RH y Consultores" at bounding box center [894, 71] width 89 height 20
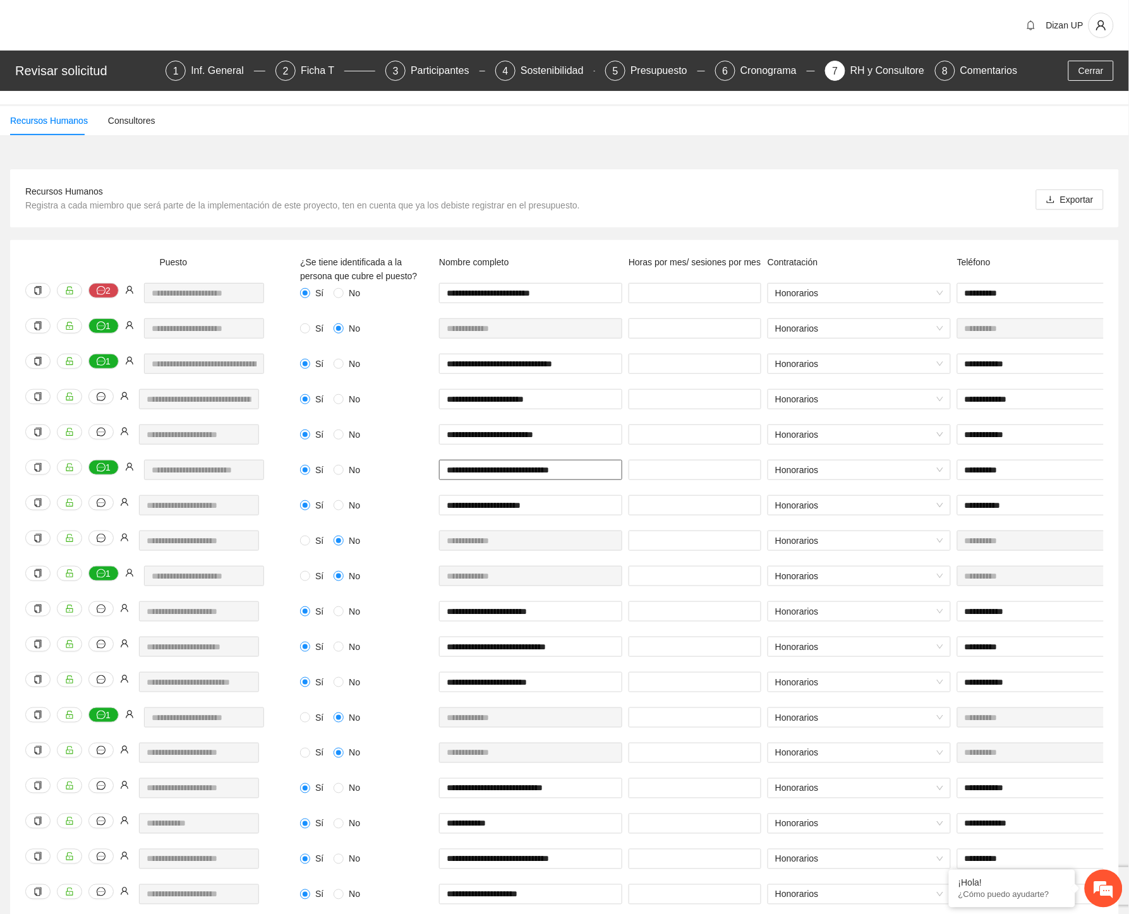
drag, startPoint x: 489, startPoint y: 469, endPoint x: 499, endPoint y: 469, distance: 9.5
click at [497, 469] on input "**********" at bounding box center [530, 470] width 183 height 20
click at [1077, 73] on button "Cerrar" at bounding box center [1090, 71] width 45 height 20
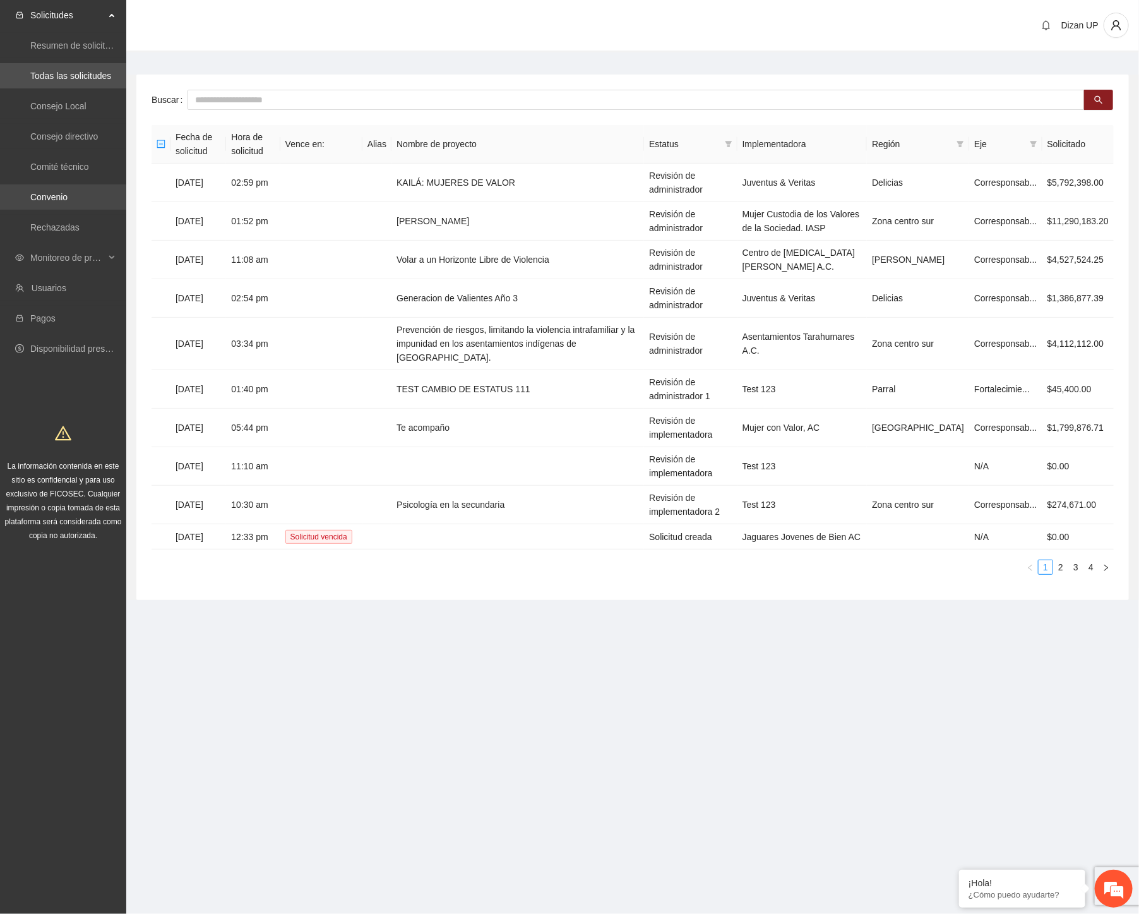
click at [54, 195] on link "Convenio" at bounding box center [48, 197] width 37 height 10
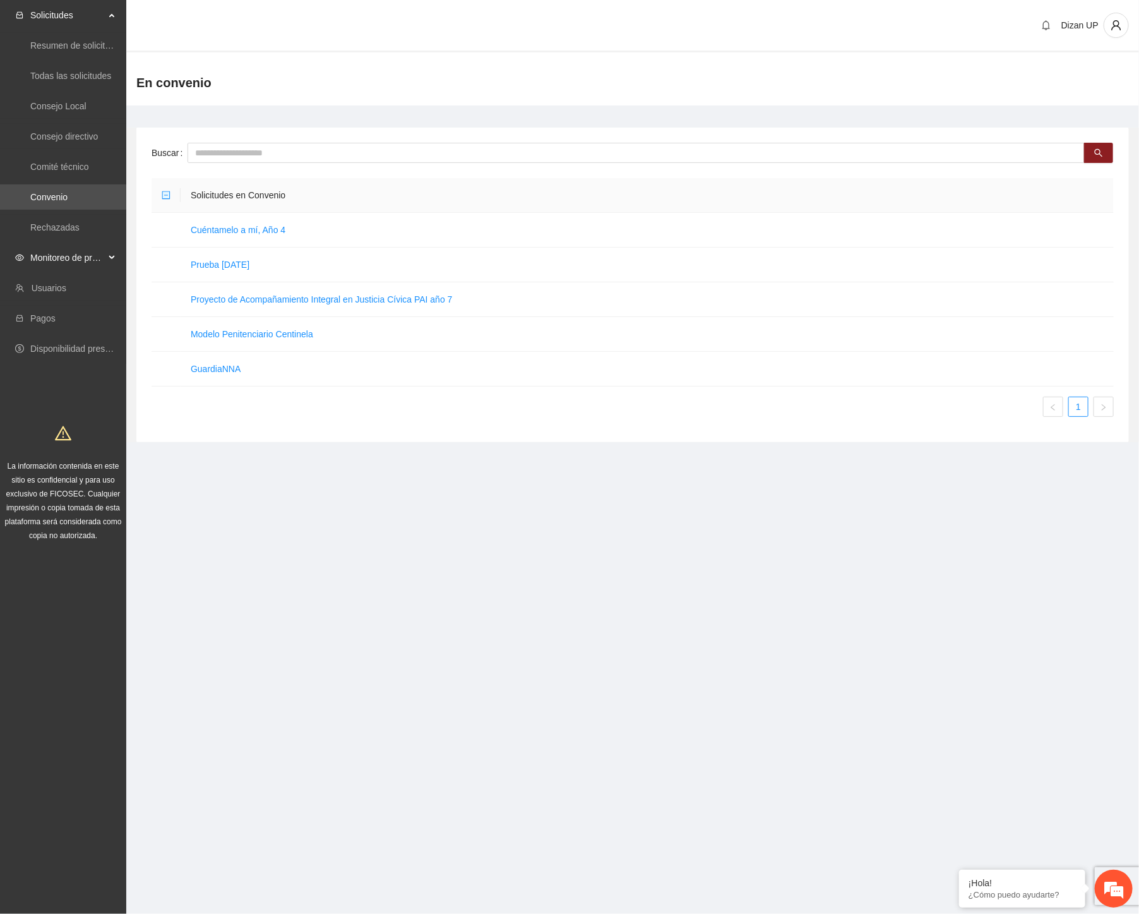
click at [42, 255] on span "Monitoreo de proyectos" at bounding box center [67, 257] width 75 height 25
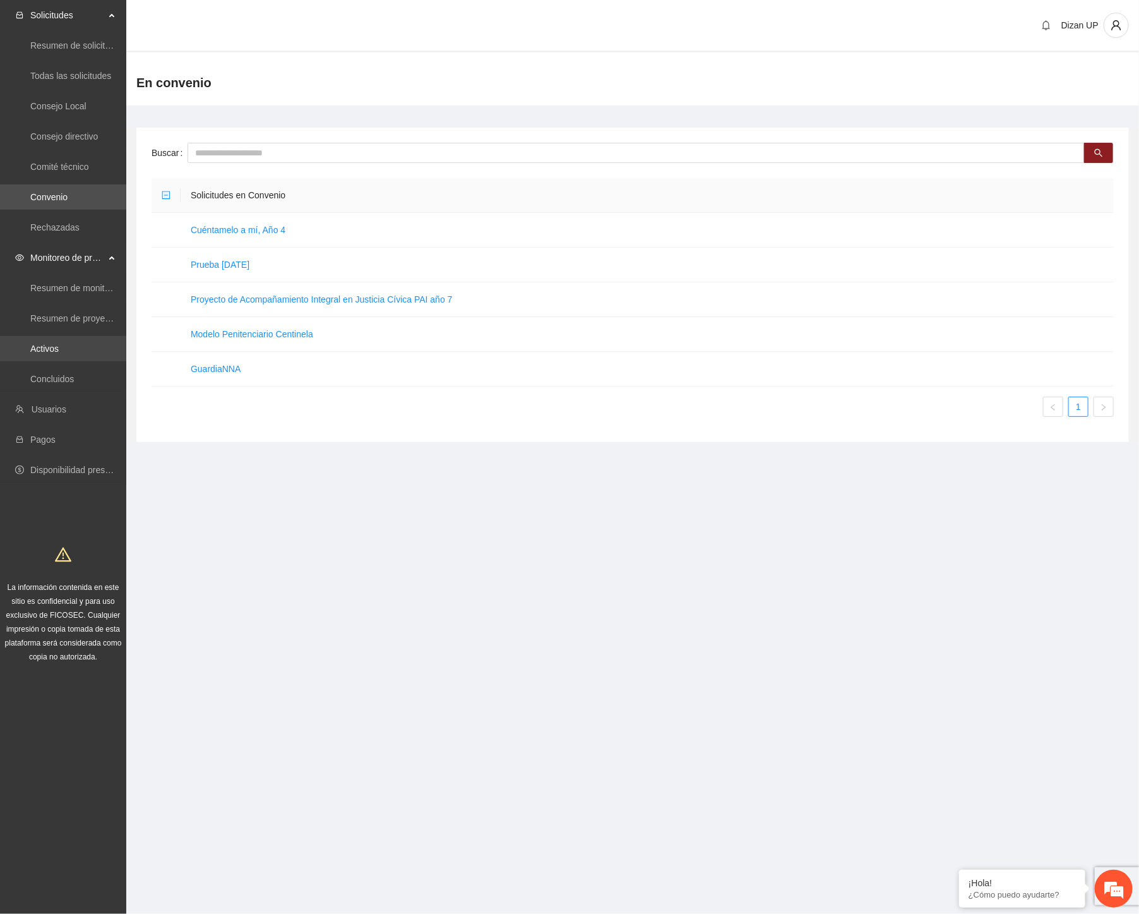
click at [43, 345] on link "Activos" at bounding box center [44, 349] width 28 height 10
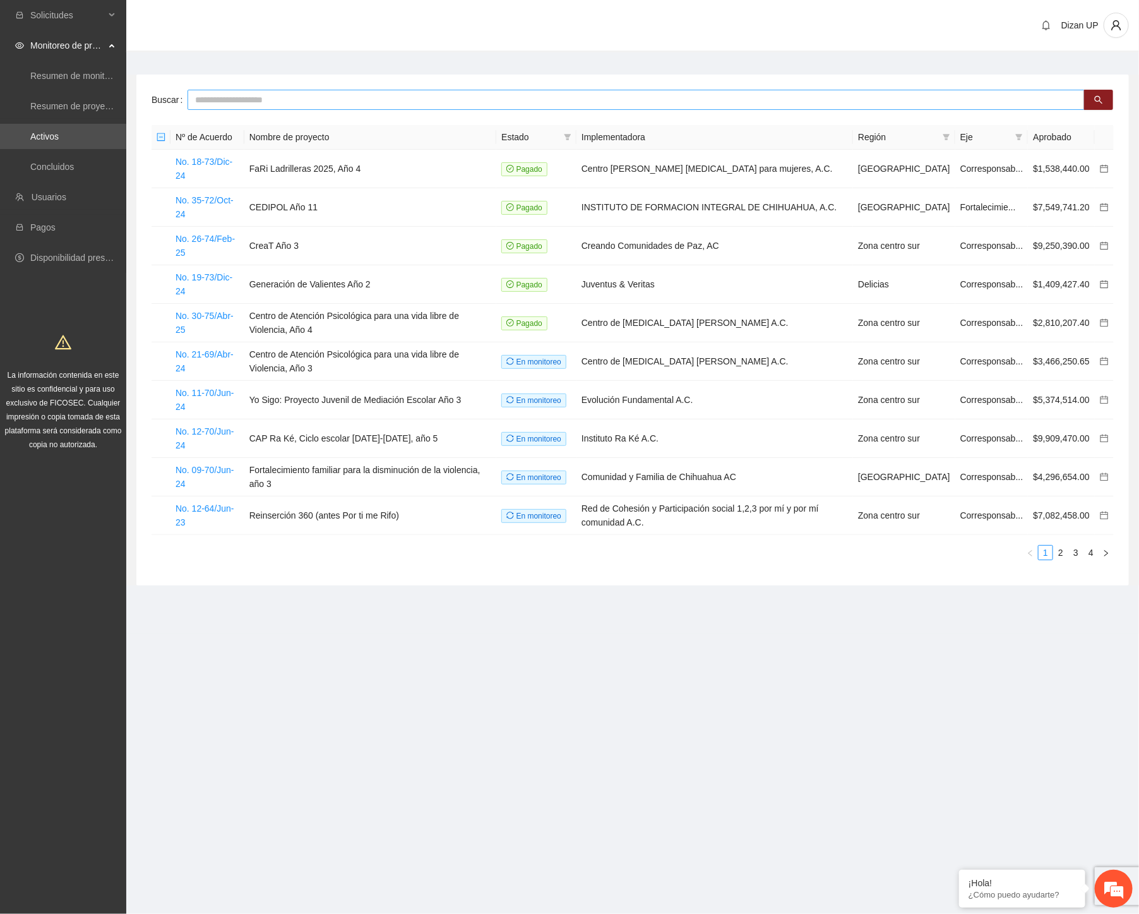
click at [282, 101] on input "text" at bounding box center [636, 100] width 897 height 20
type input "*****"
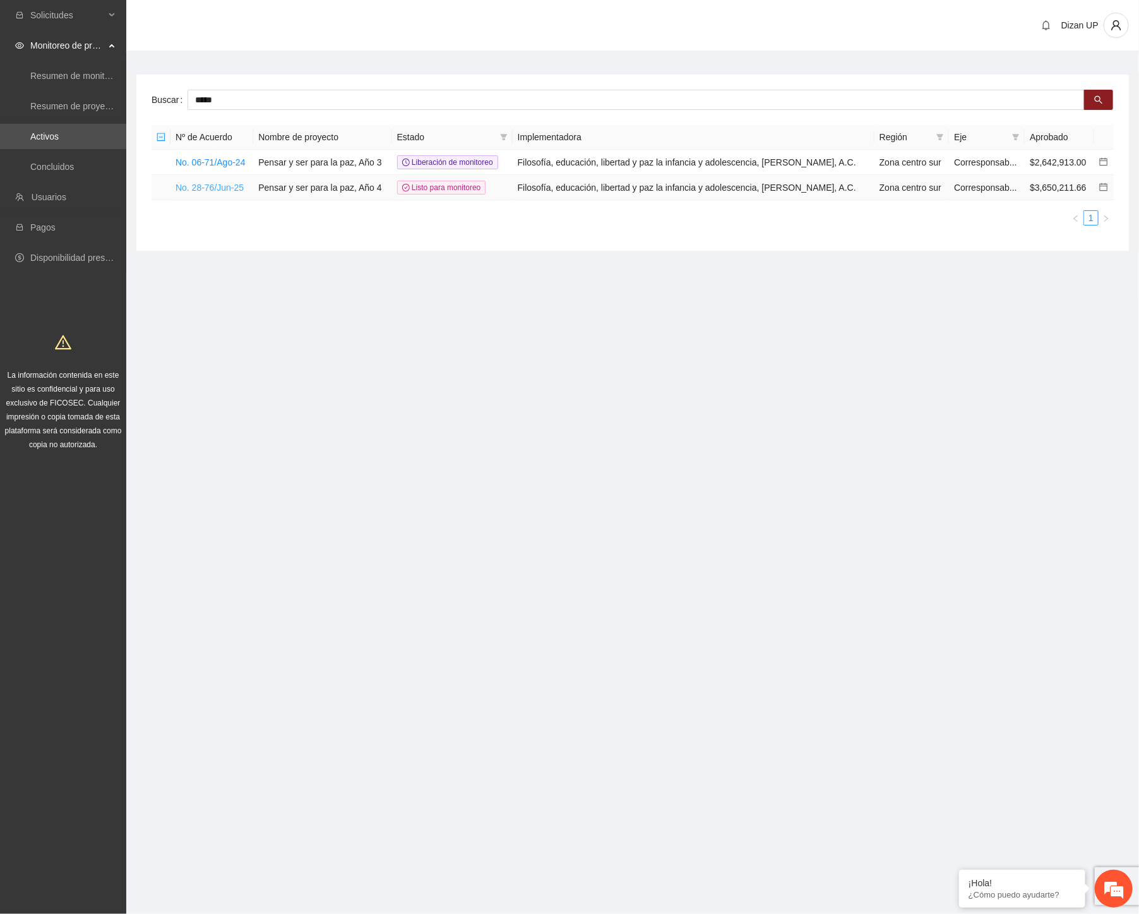
click at [210, 187] on link "No. 28-76/Jun-25" at bounding box center [210, 188] width 68 height 10
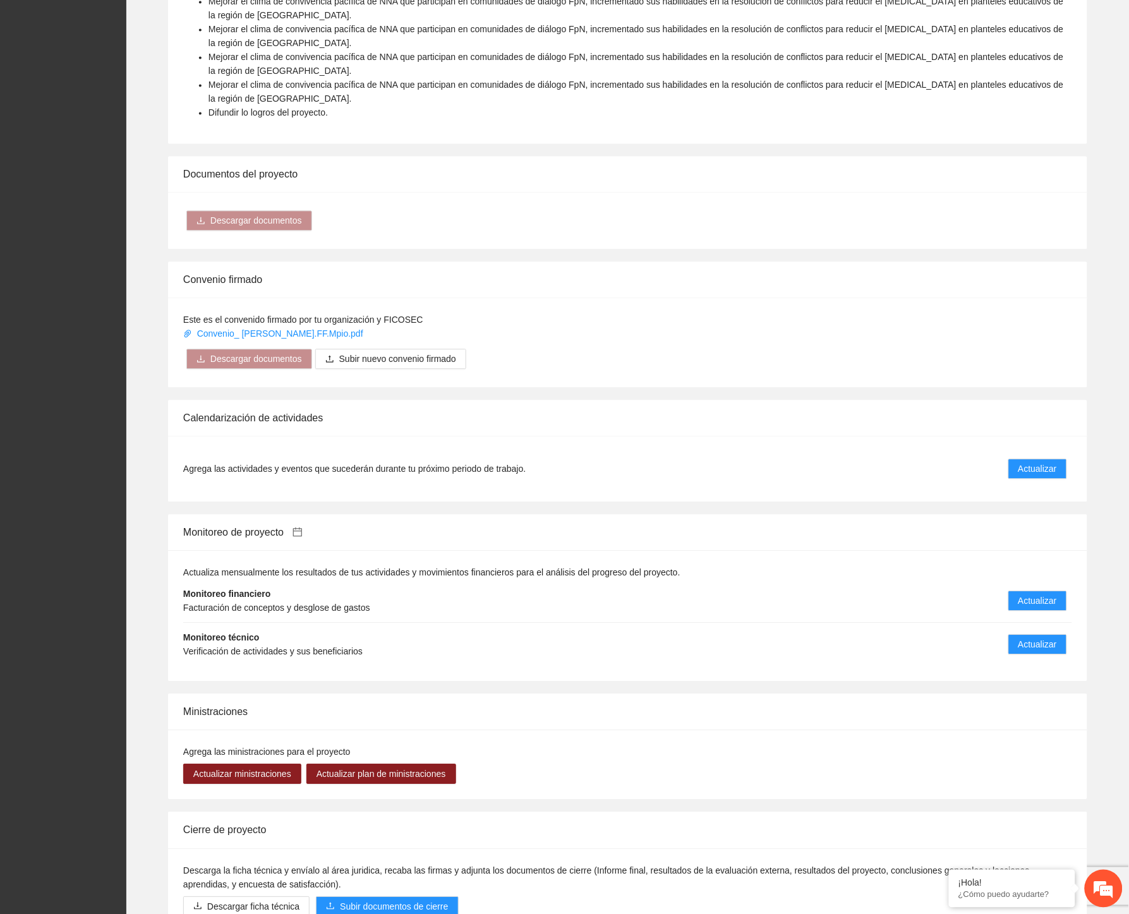
scroll to position [873, 0]
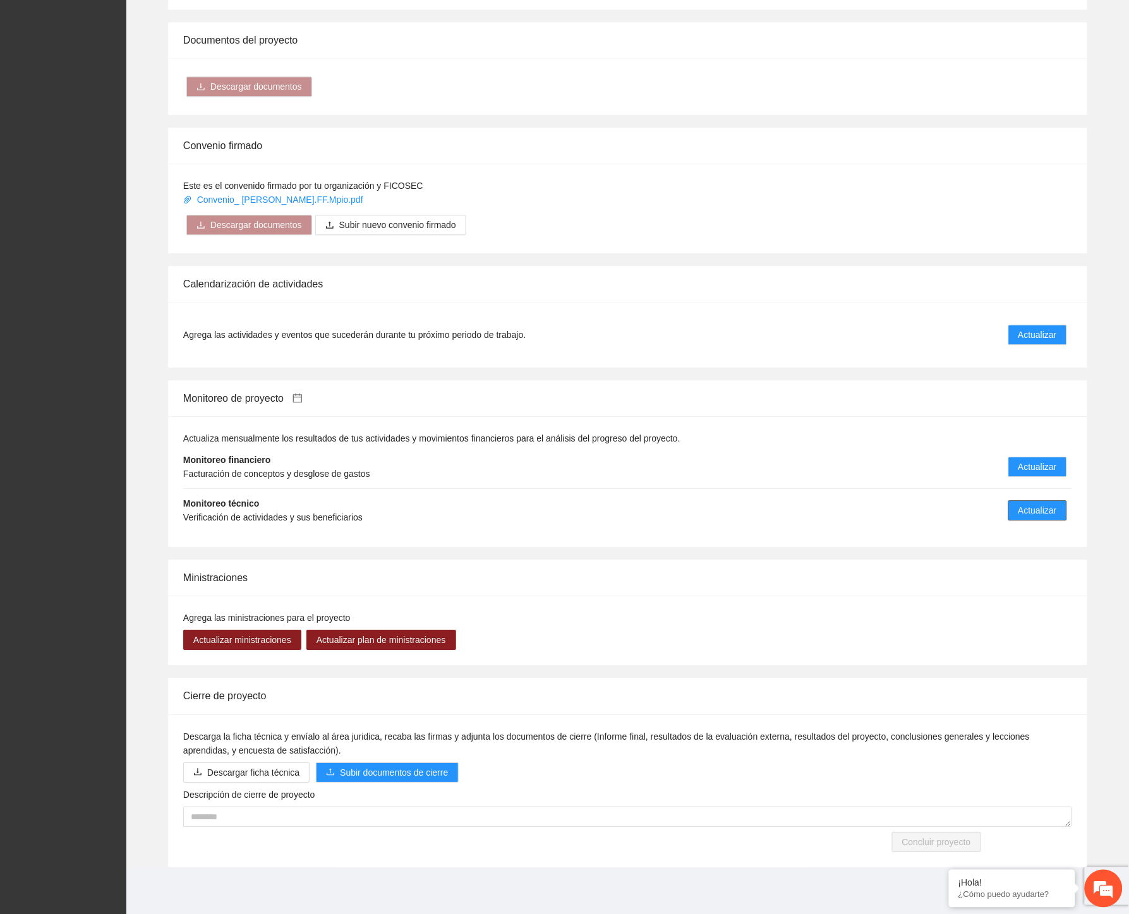
click at [1021, 508] on span "Actualizar" at bounding box center [1037, 510] width 39 height 14
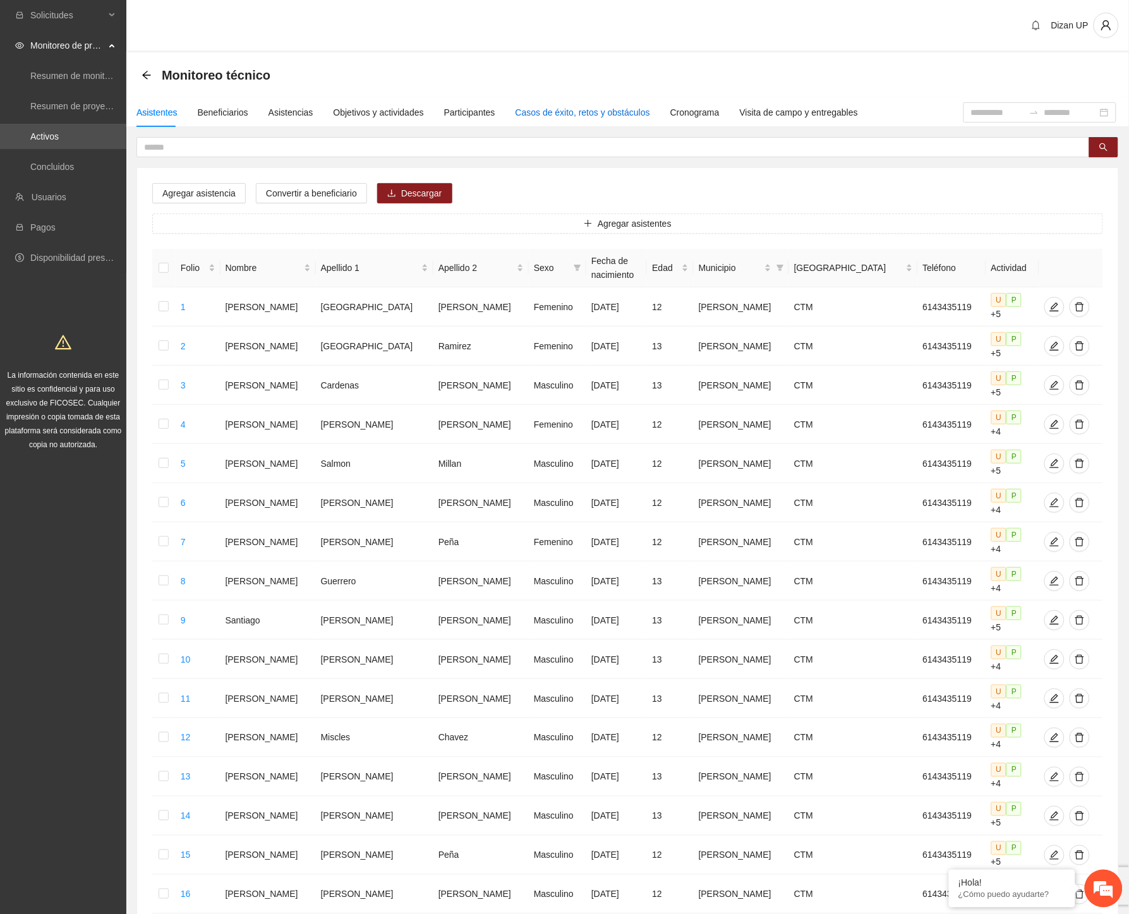
click at [572, 111] on div "Casos de éxito, retos y obstáculos" at bounding box center [582, 112] width 135 height 14
